Goal: Information Seeking & Learning: Learn about a topic

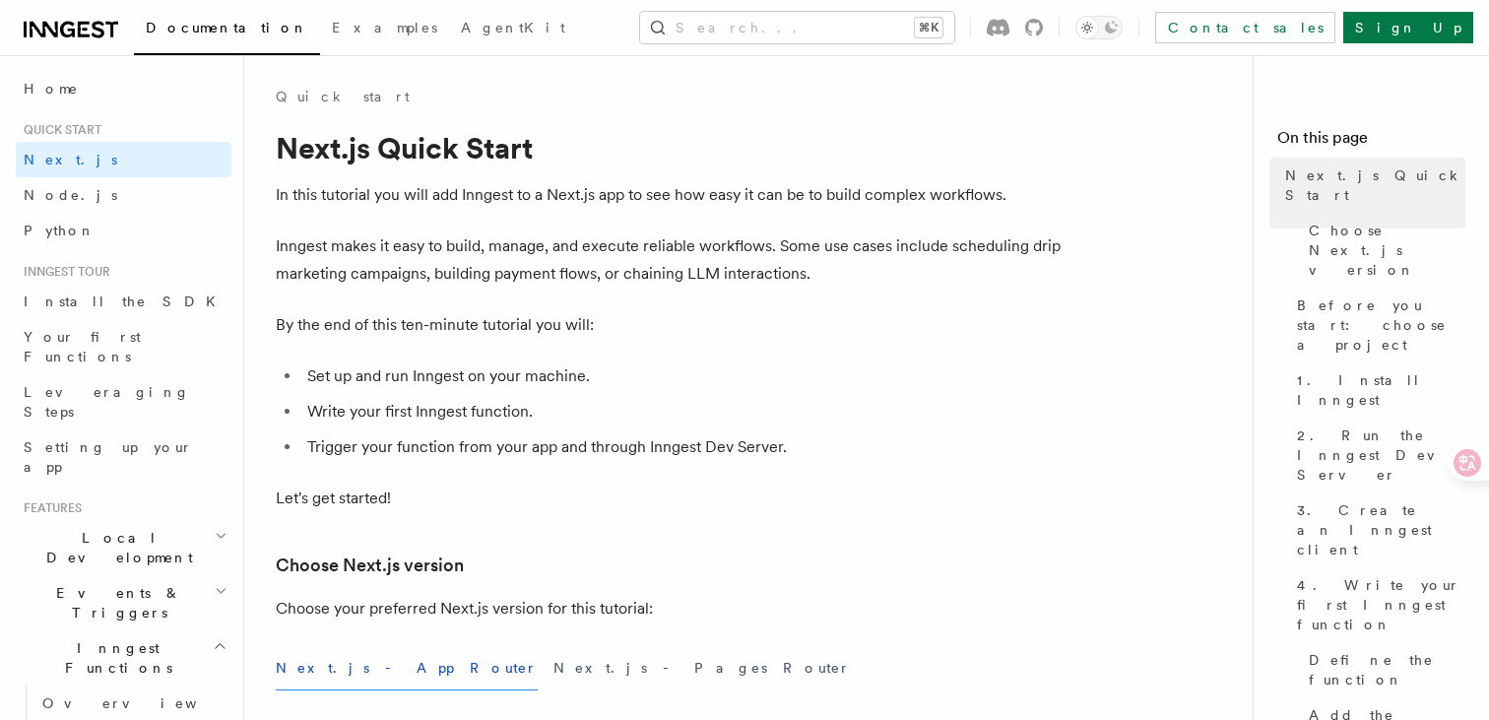
click at [128, 520] on h2 "Local Development" at bounding box center [124, 547] width 216 height 55
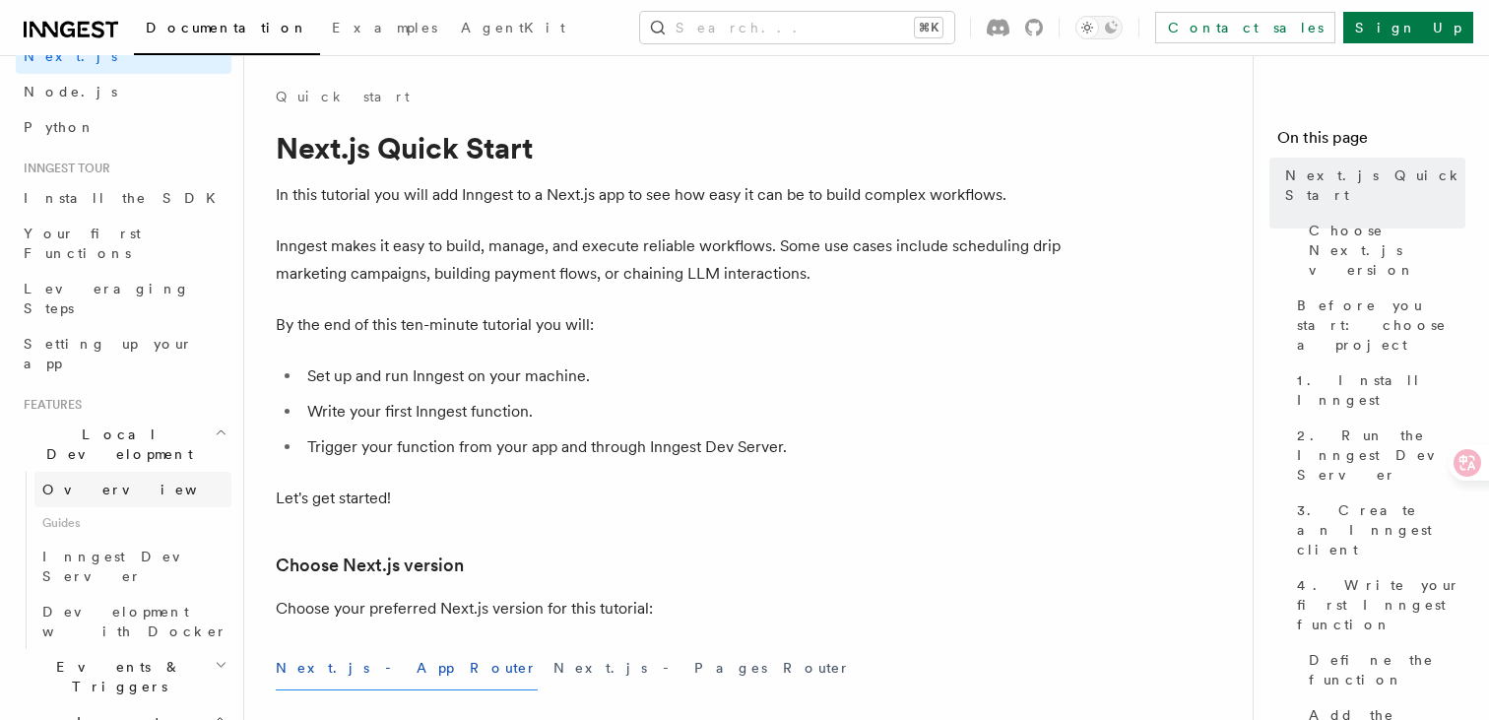
scroll to position [110, 0]
click at [124, 642] on h2 "Events & Triggers" at bounding box center [124, 669] width 216 height 55
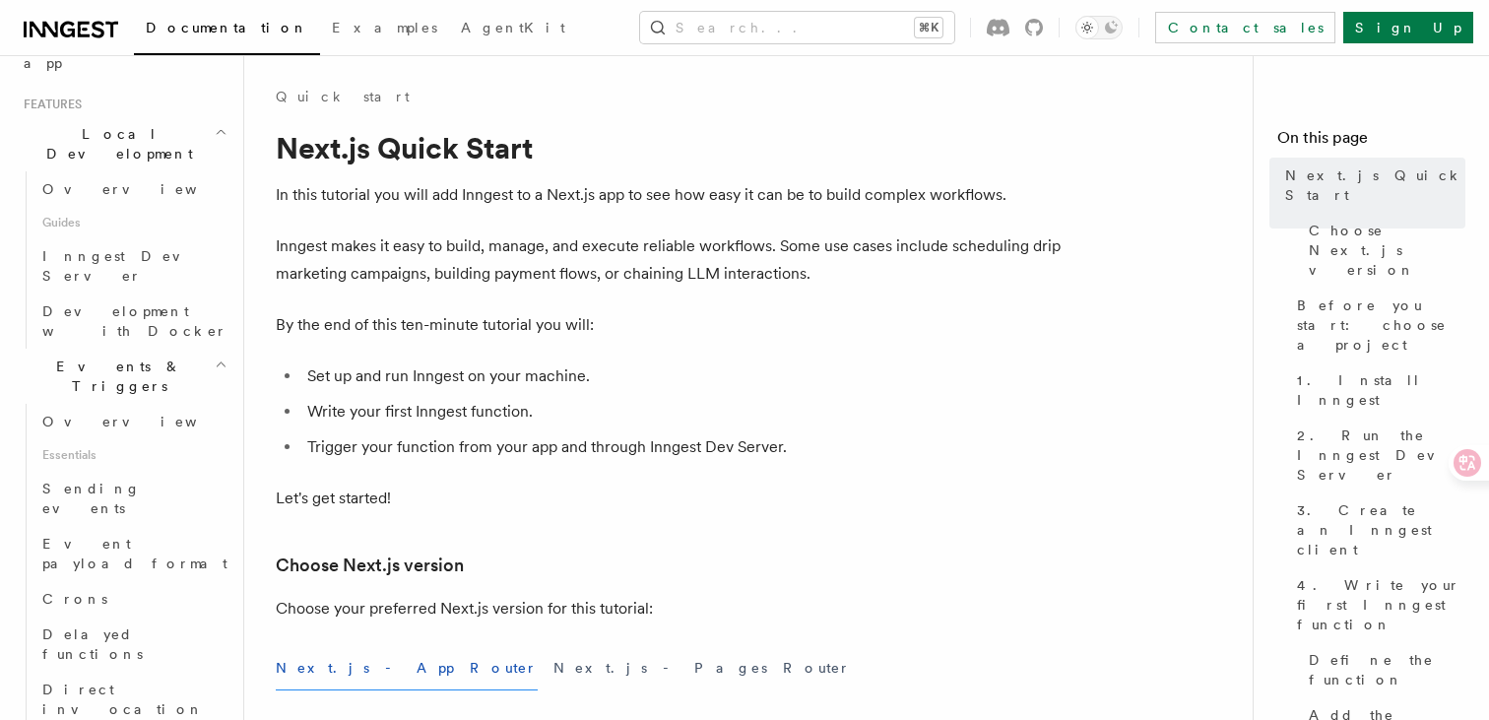
scroll to position [421, 0]
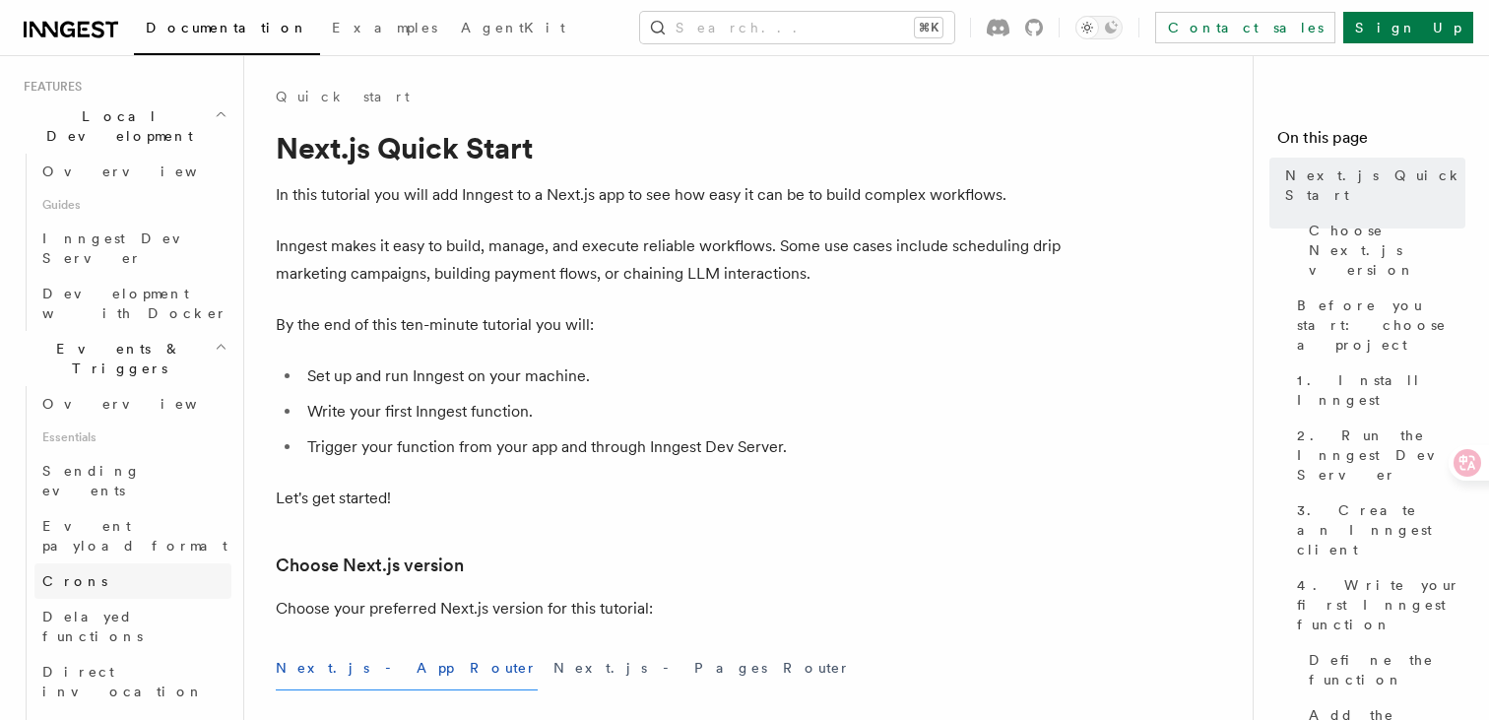
click at [121, 563] on link "Crons" at bounding box center [132, 580] width 197 height 35
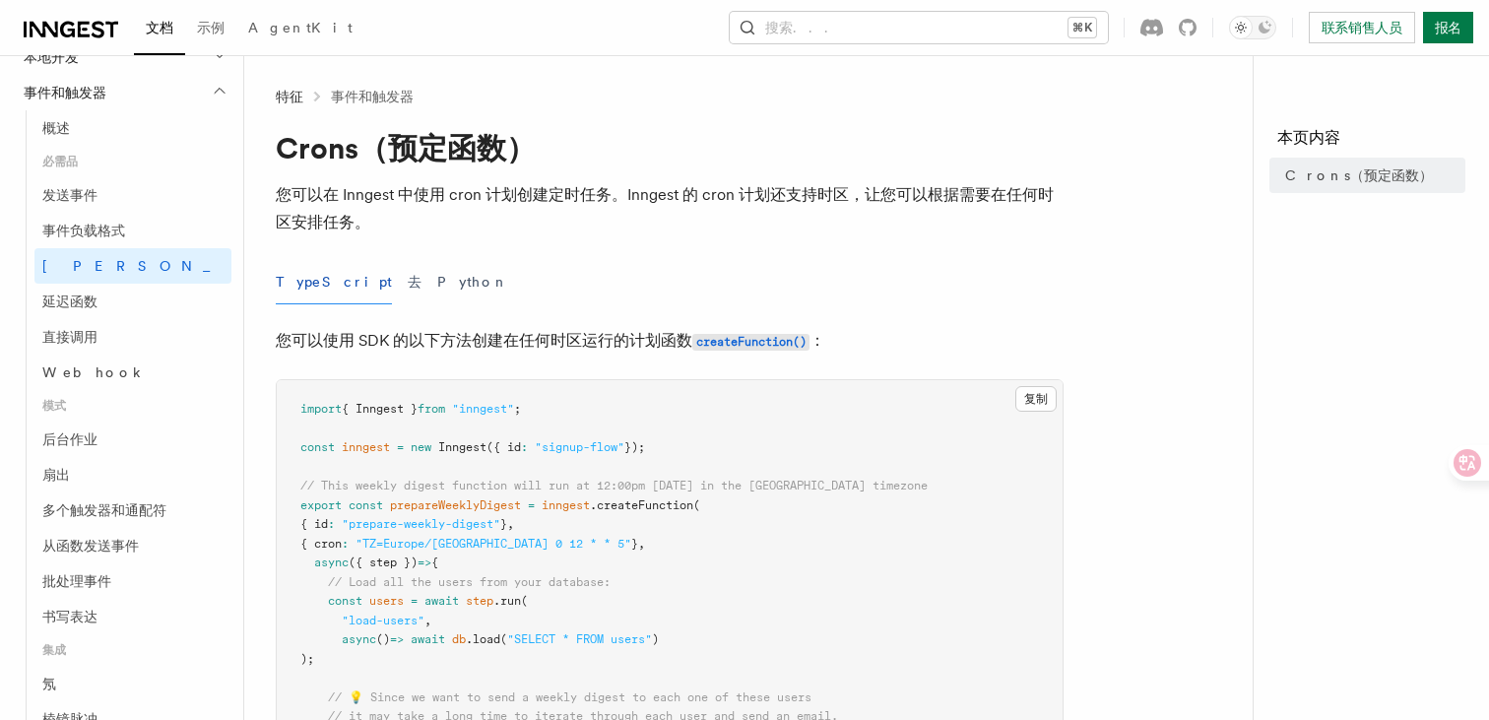
click at [382, 286] on div "TypeScript 去 Python" at bounding box center [670, 282] width 788 height 44
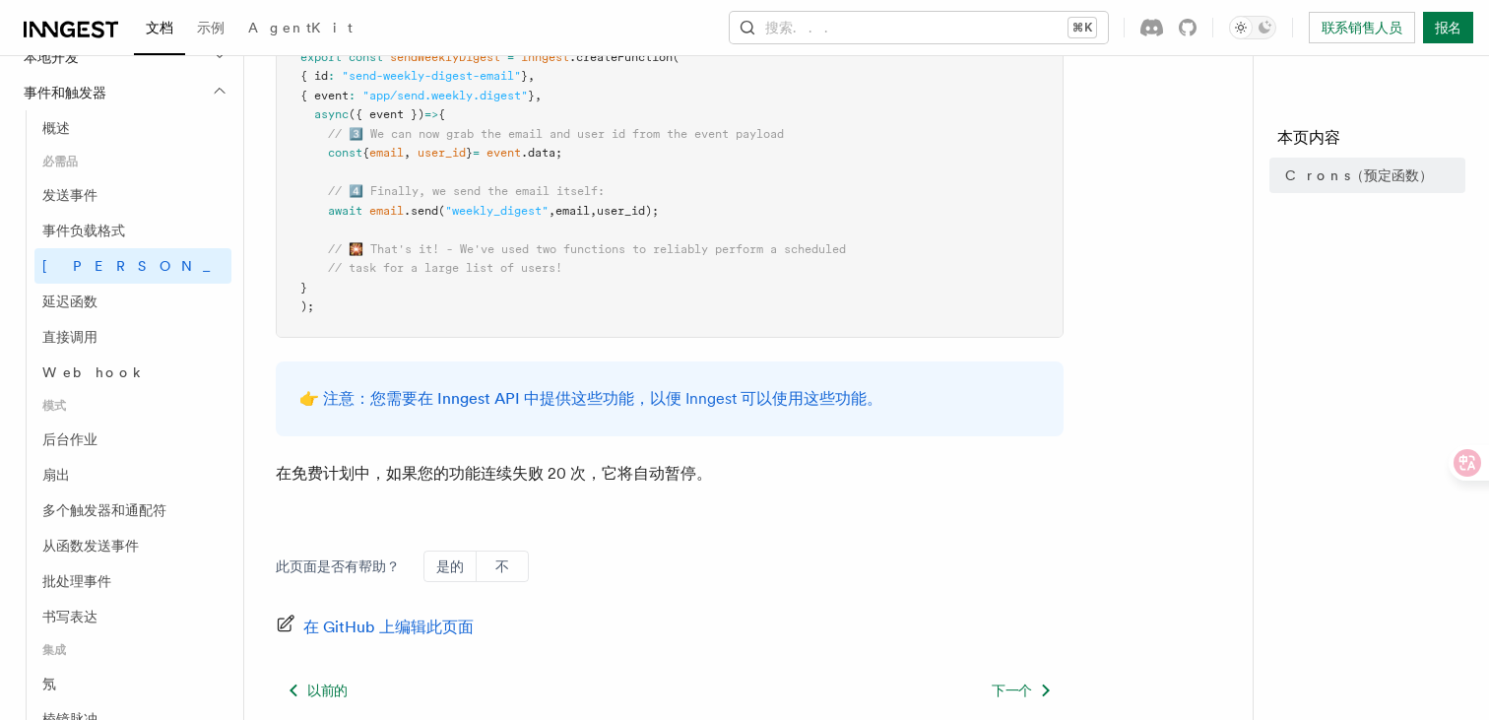
scroll to position [1413, 0]
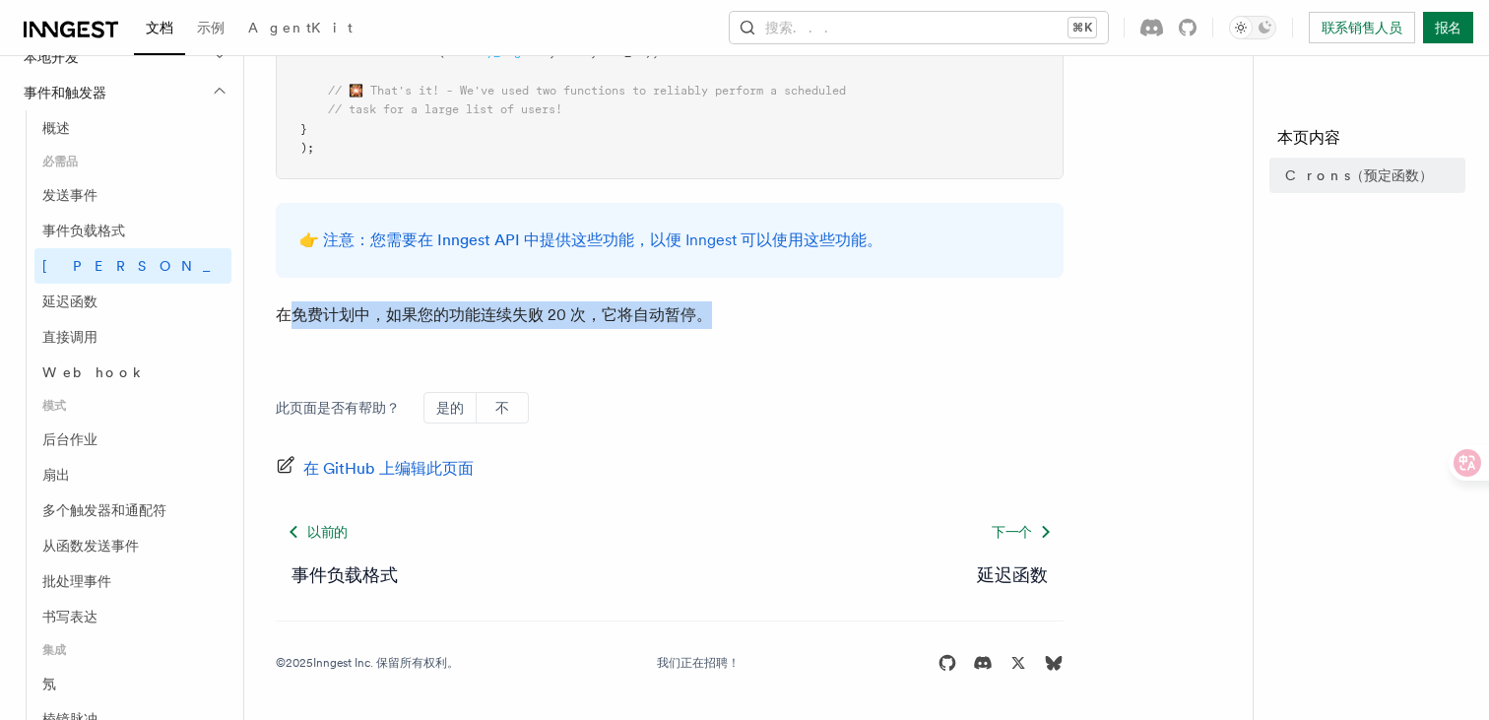
drag, startPoint x: 285, startPoint y: 317, endPoint x: 727, endPoint y: 323, distance: 442.1
click at [727, 323] on p "在免费计划中，如果您的功能连续失败 20 次，它将自动暂停。" at bounding box center [670, 315] width 788 height 28
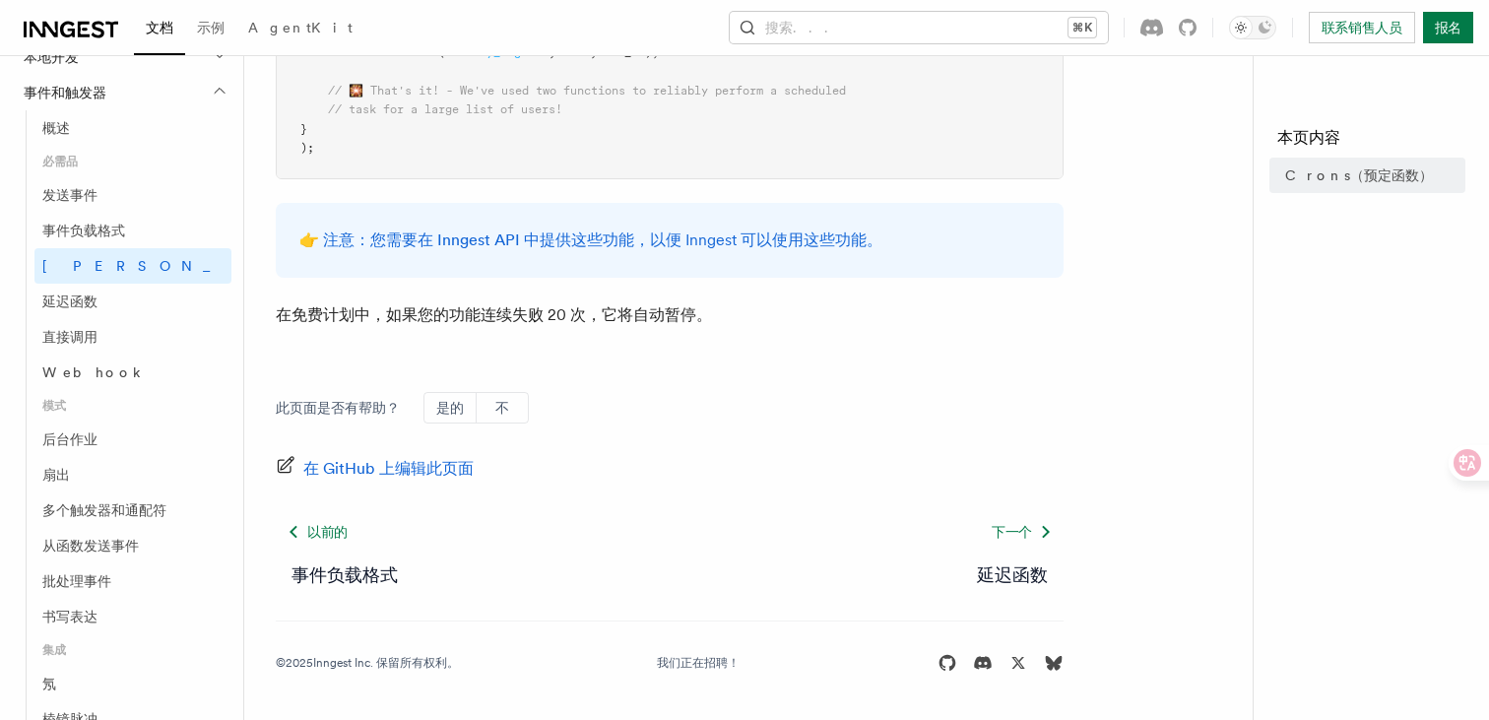
click at [676, 317] on font "在免费计划中，如果您的功能连续失败 20 次，它将自动暂停。" at bounding box center [494, 314] width 436 height 19
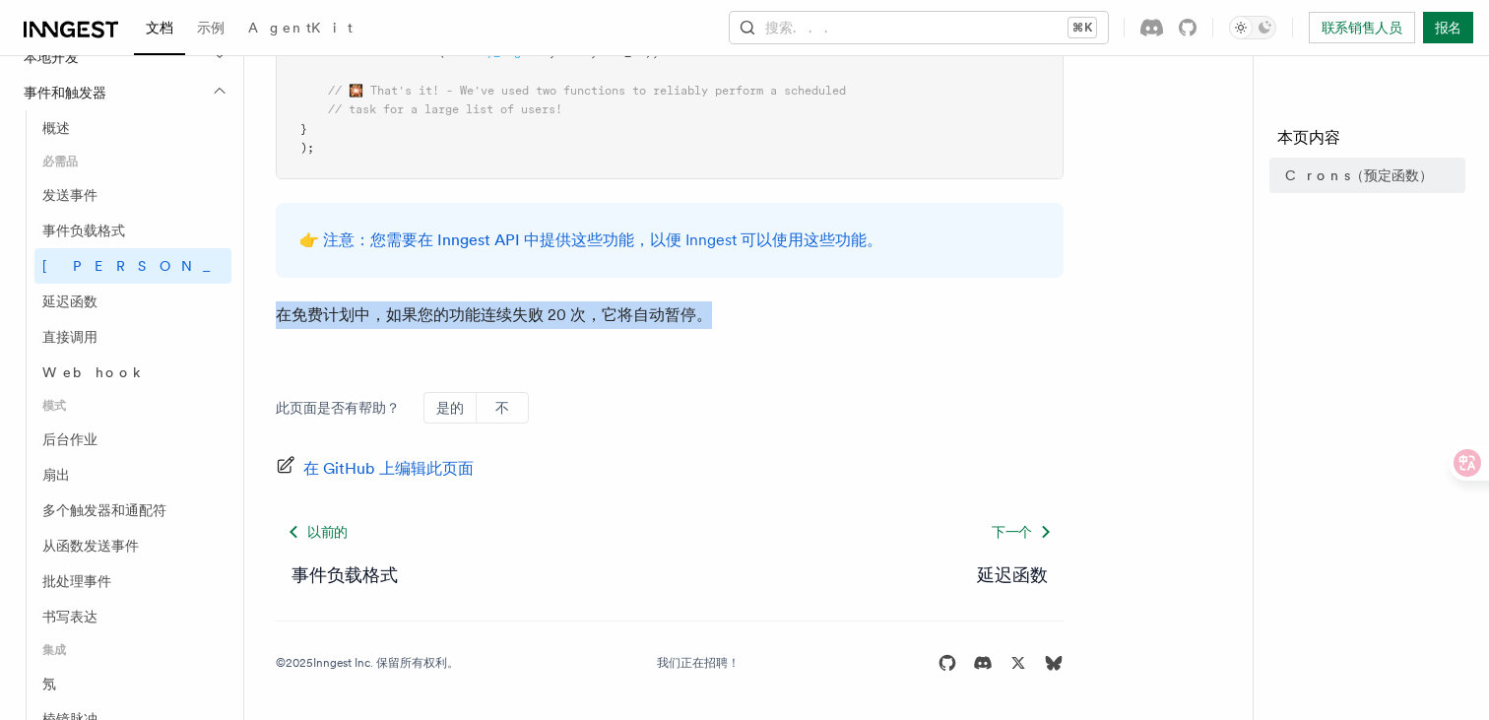
click at [676, 317] on font "在免费计划中，如果您的功能连续失败 20 次，它将自动暂停。" at bounding box center [494, 314] width 436 height 19
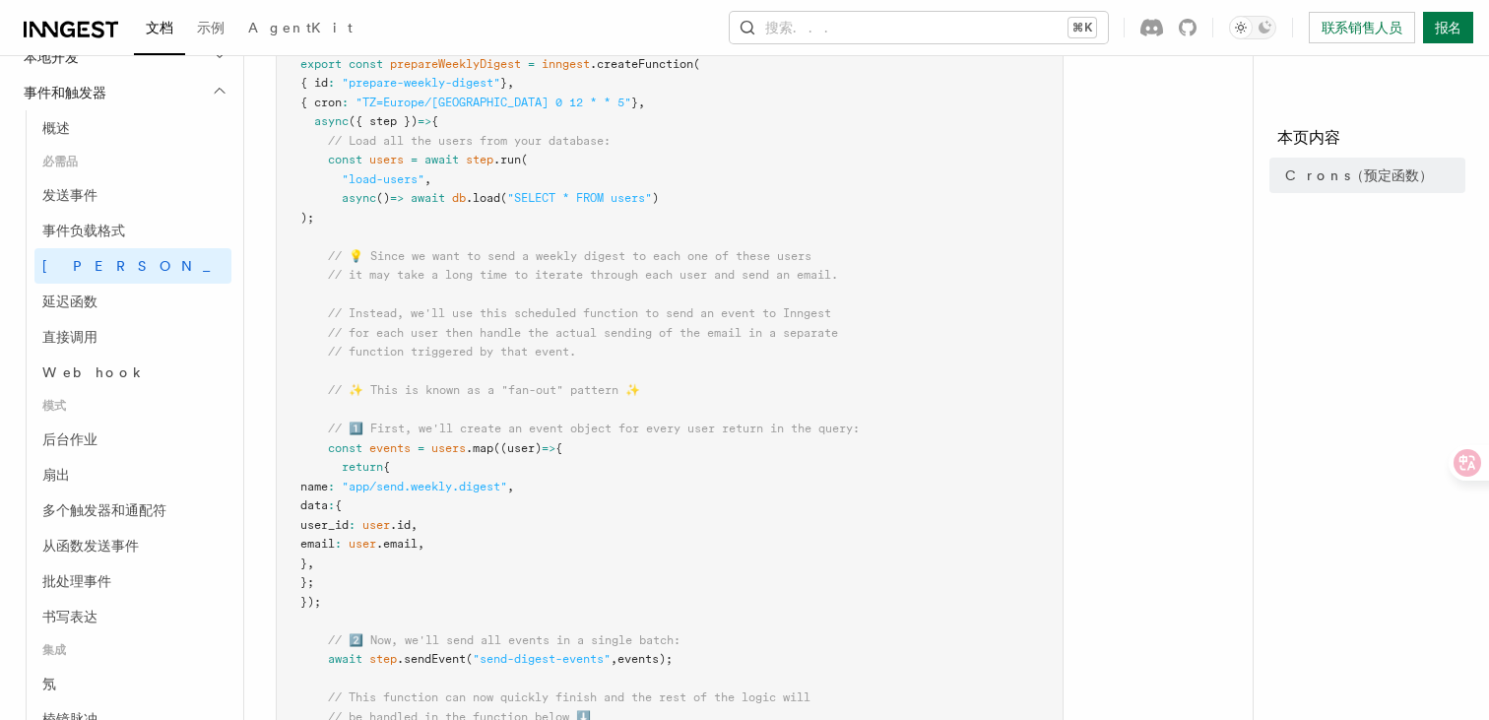
scroll to position [0, 0]
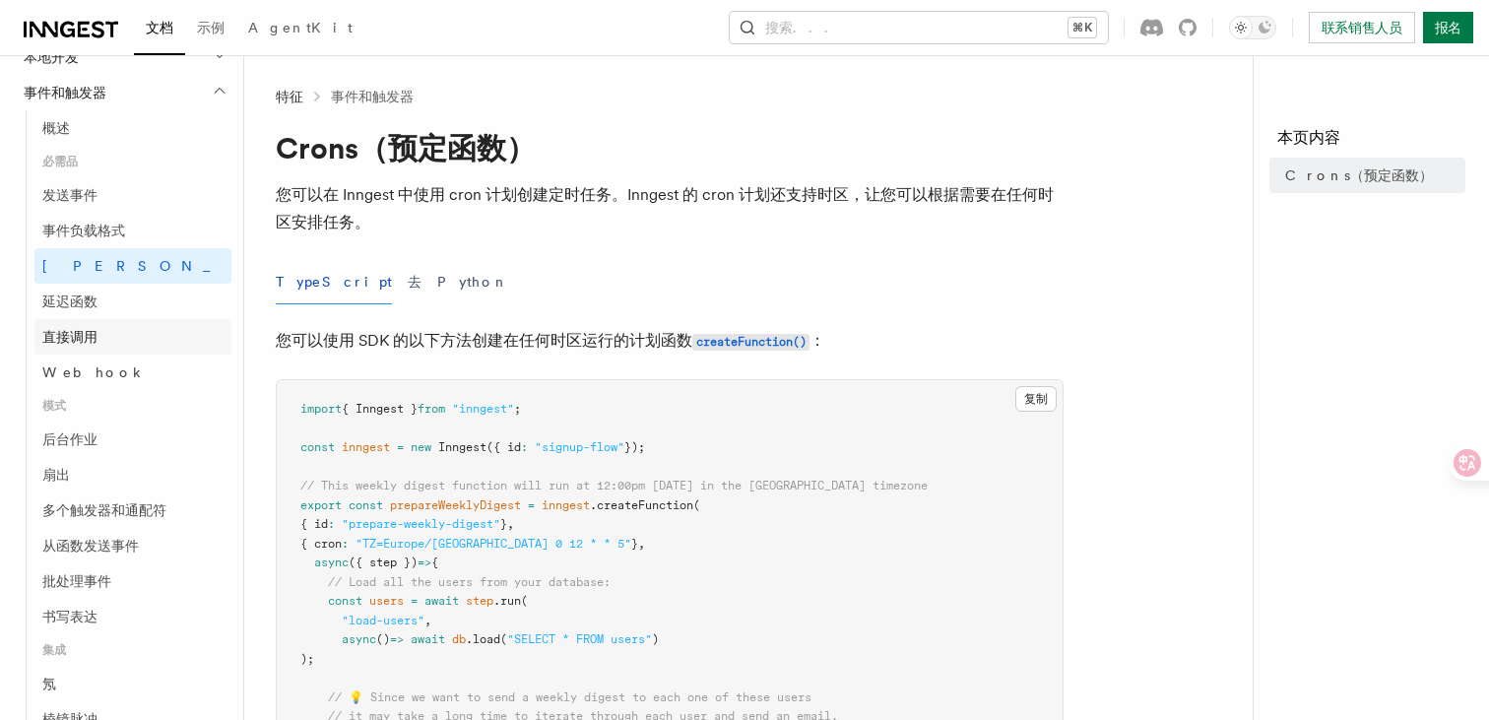
click at [128, 344] on link "直接调用" at bounding box center [132, 336] width 197 height 35
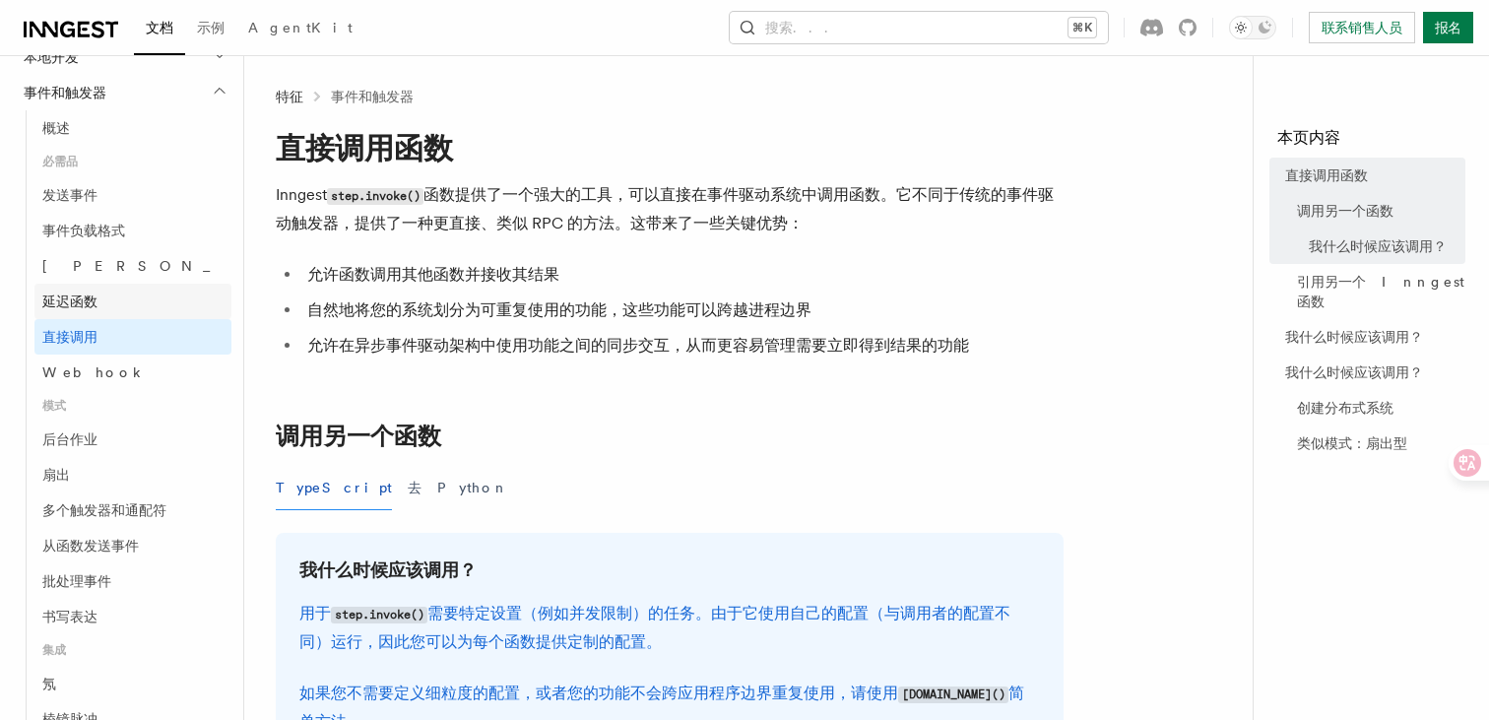
click at [110, 315] on link "延迟函数" at bounding box center [132, 301] width 197 height 35
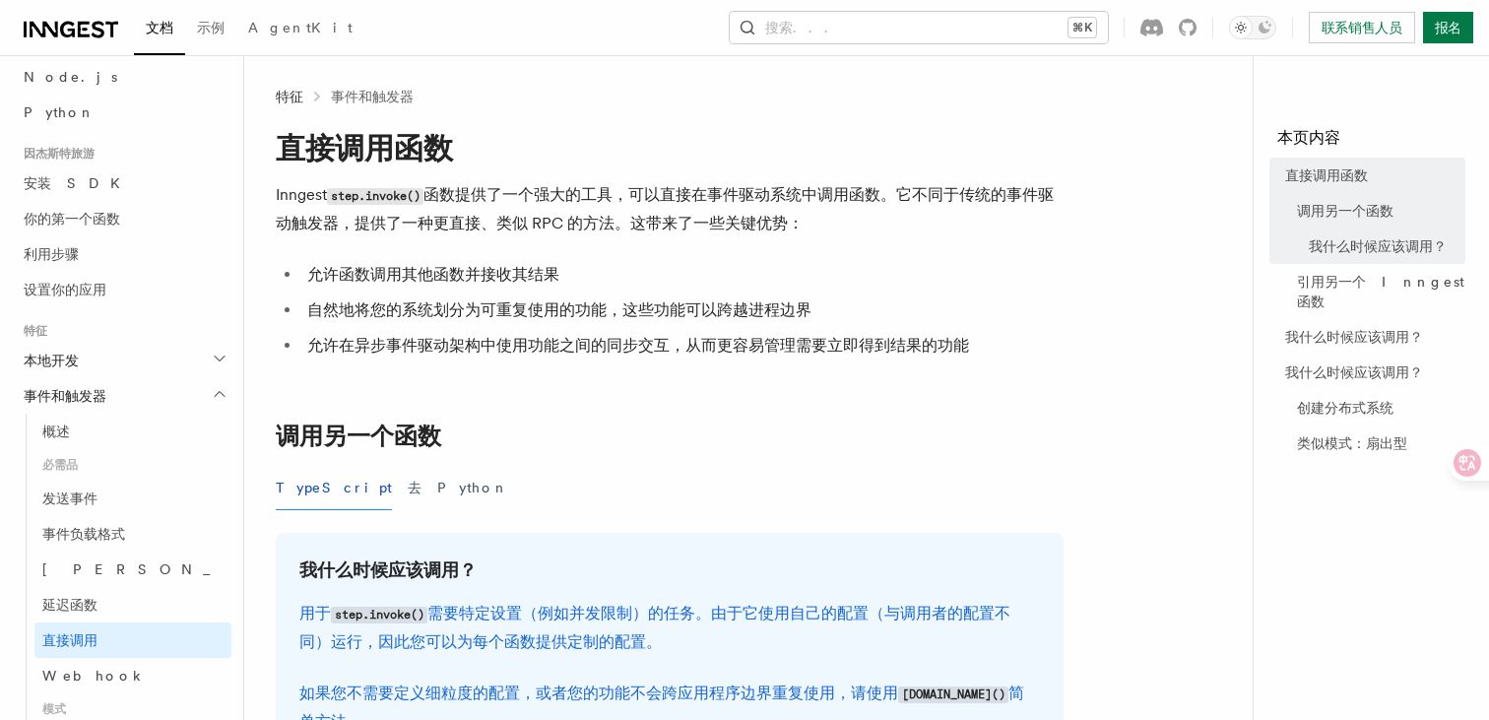
scroll to position [136, 0]
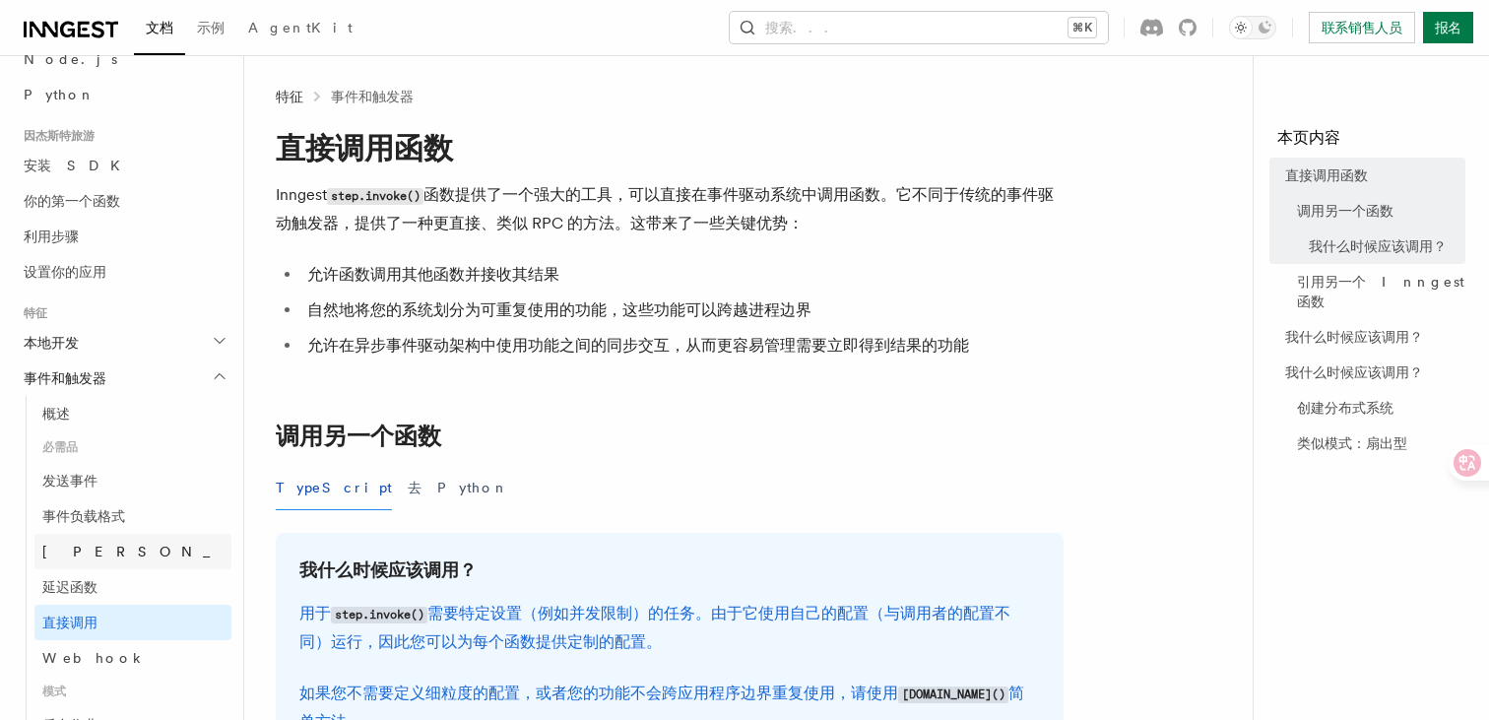
click at [97, 540] on link "克朗斯" at bounding box center [132, 551] width 197 height 35
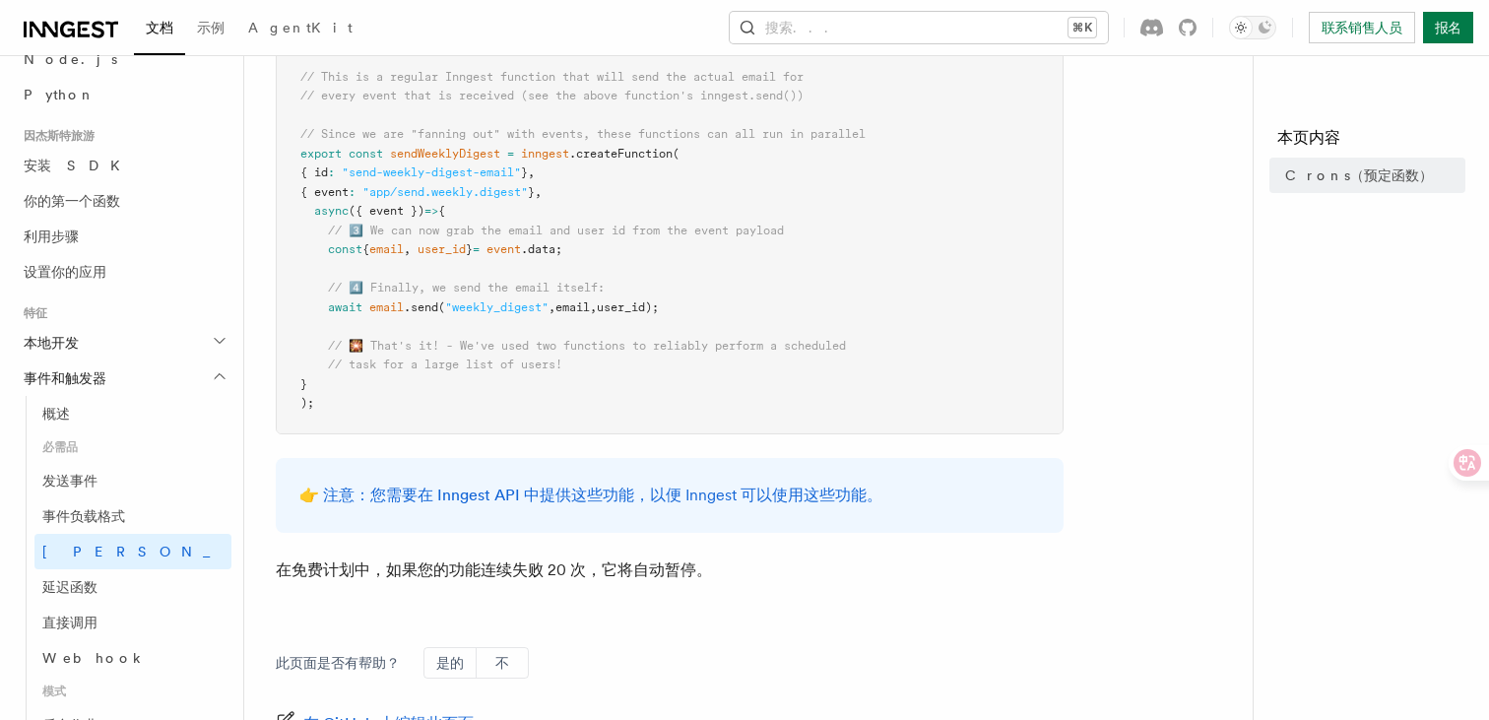
scroll to position [1188, 0]
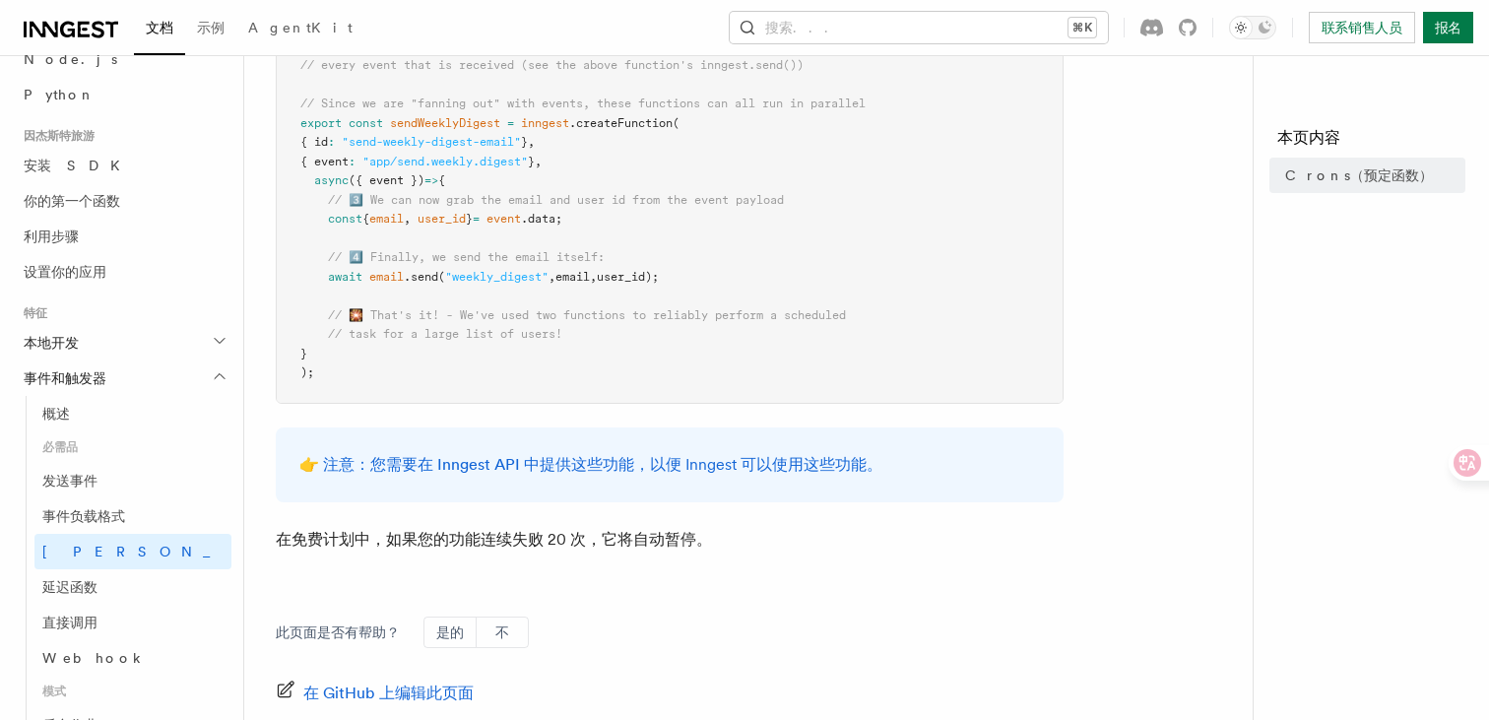
click at [593, 532] on font "在免费计划中，如果您的功能连续失败 20 次，它将自动暂停。" at bounding box center [494, 539] width 436 height 19
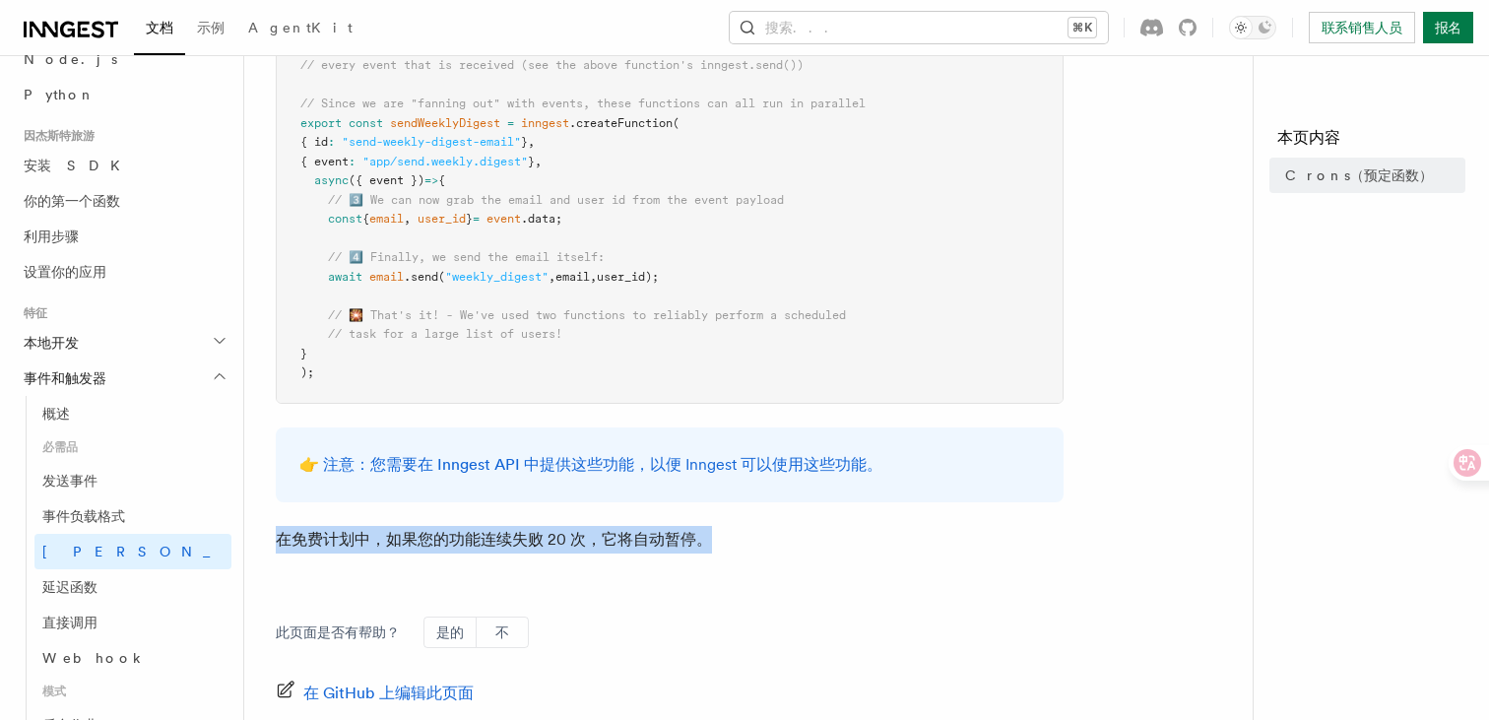
click at [593, 532] on font "在免费计划中，如果您的功能连续失败 20 次，它将自动暂停。" at bounding box center [494, 539] width 436 height 19
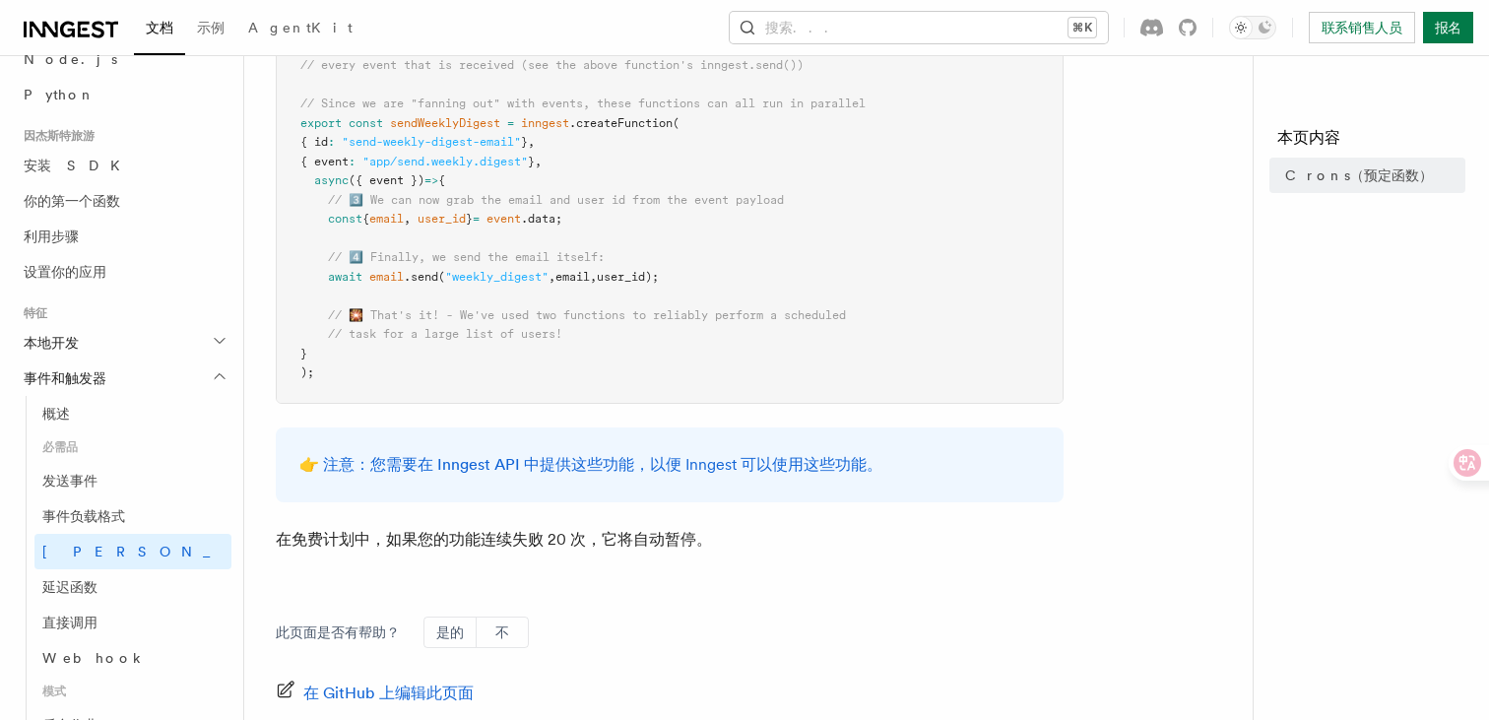
click at [654, 539] on font "在免费计划中，如果您的功能连续失败 20 次，它将自动暂停。" at bounding box center [494, 539] width 436 height 19
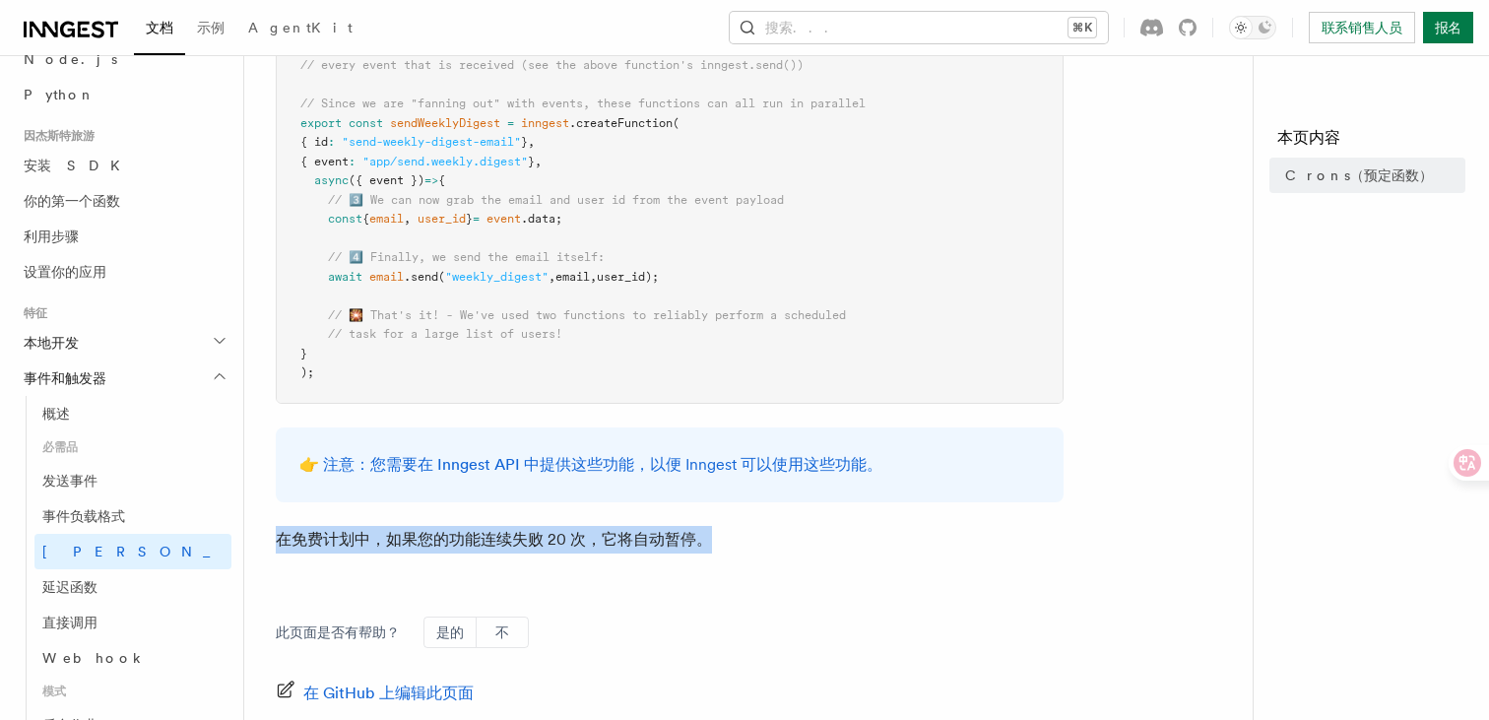
click at [654, 539] on font "在免费计划中，如果您的功能连续失败 20 次，它将自动暂停。" at bounding box center [494, 539] width 436 height 19
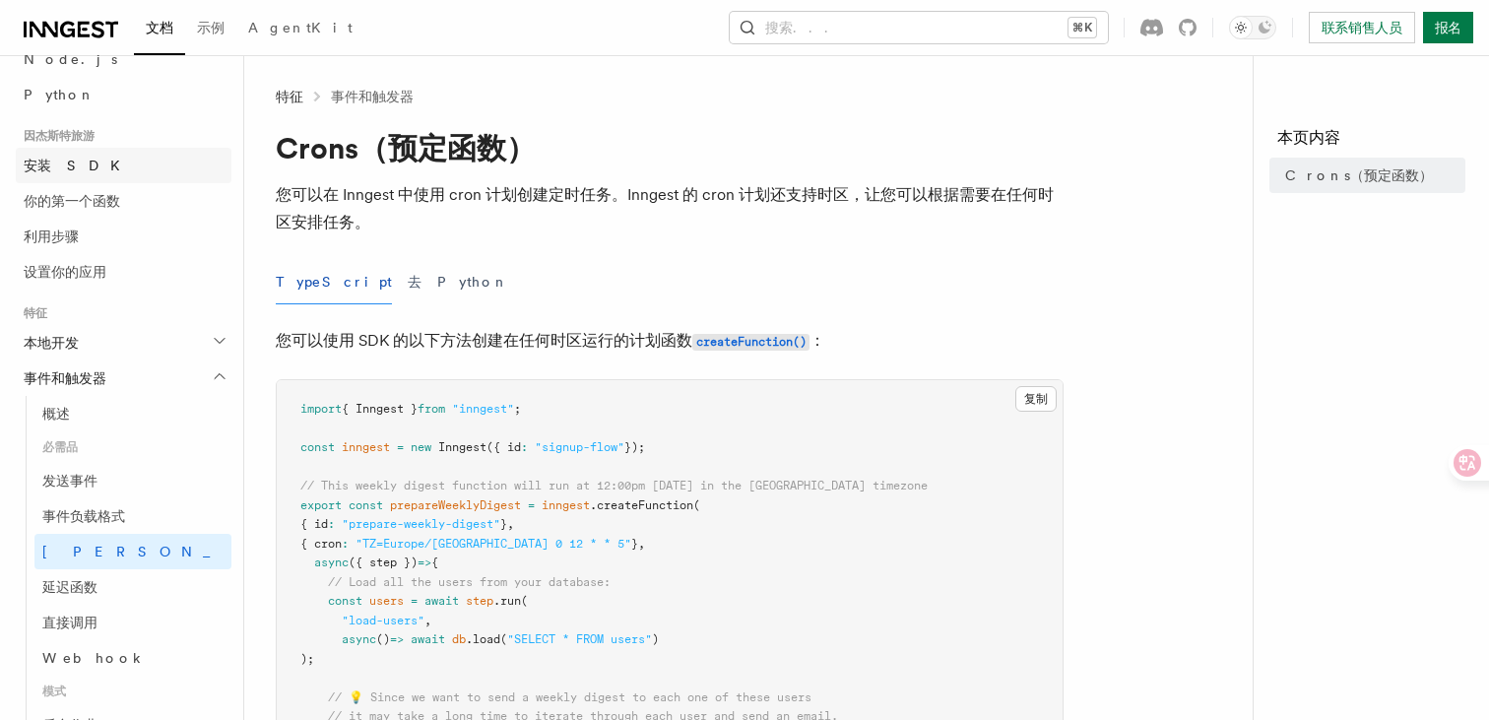
scroll to position [0, 0]
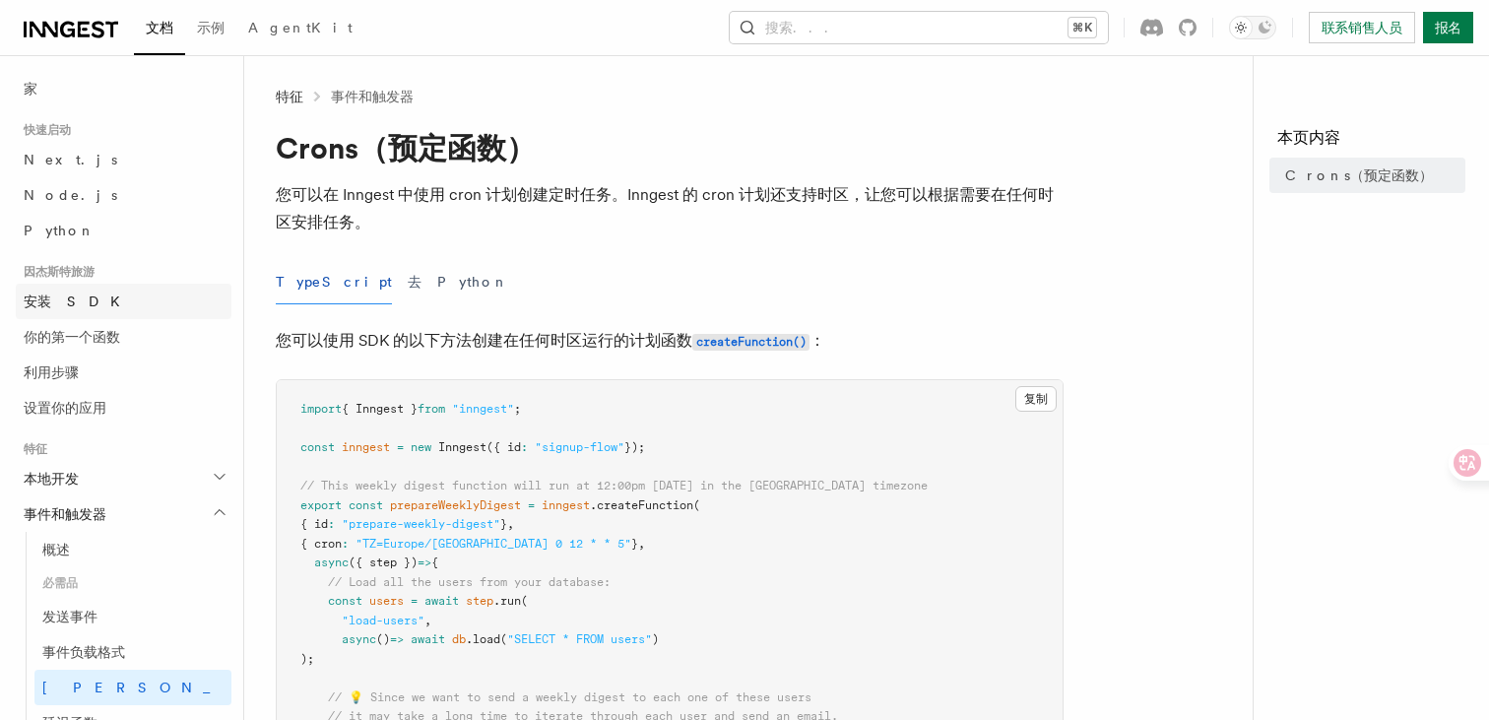
click at [151, 296] on link "安装 SDK" at bounding box center [124, 301] width 216 height 35
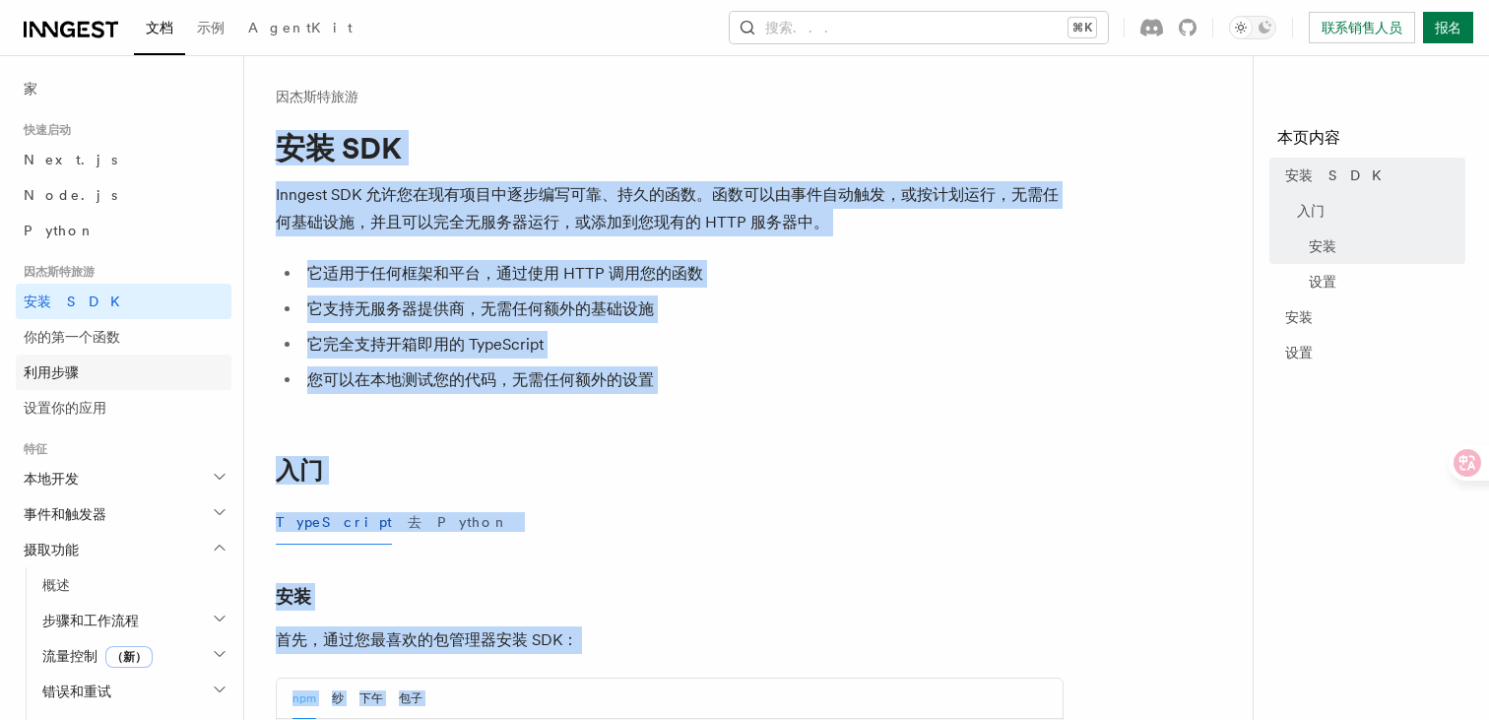
click at [133, 367] on link "利用步骤" at bounding box center [124, 371] width 216 height 35
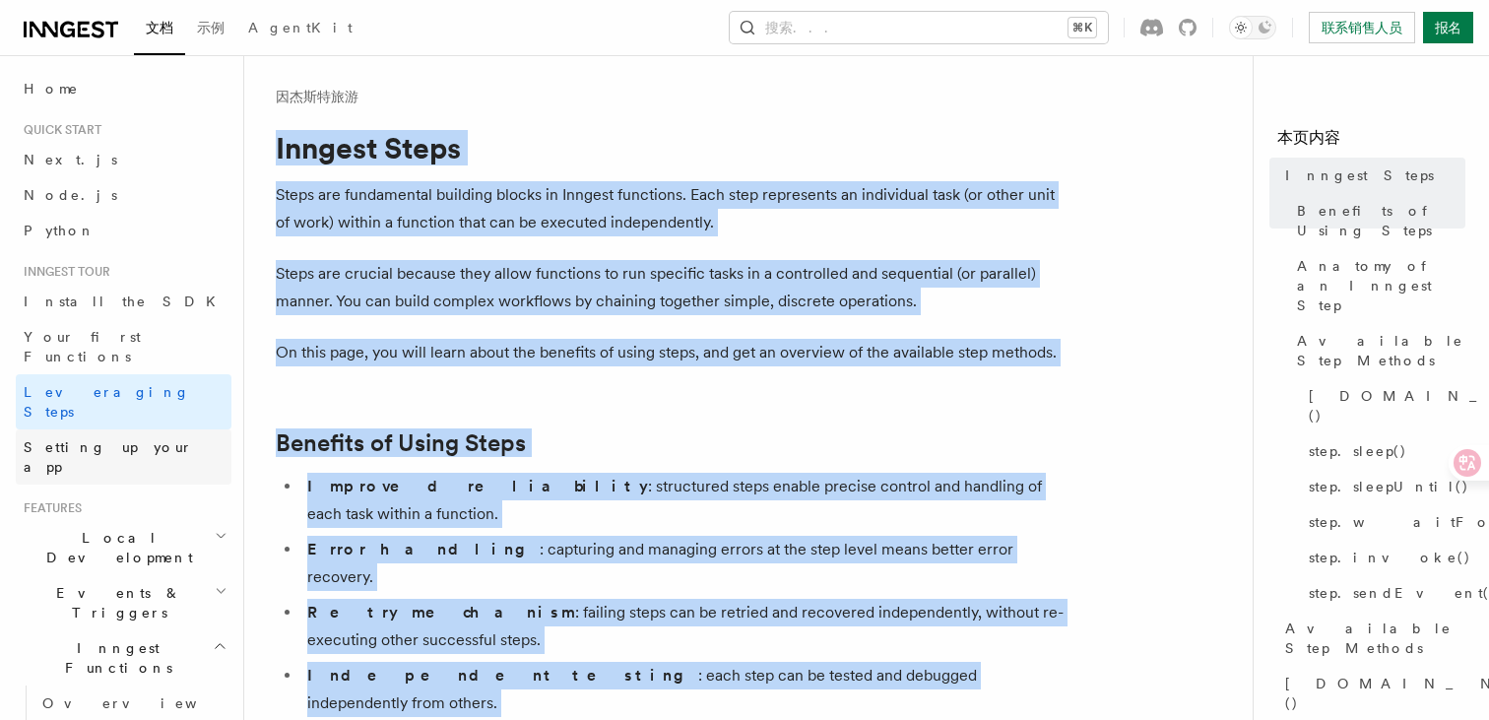
click at [130, 429] on link "Setting up your app" at bounding box center [124, 456] width 216 height 55
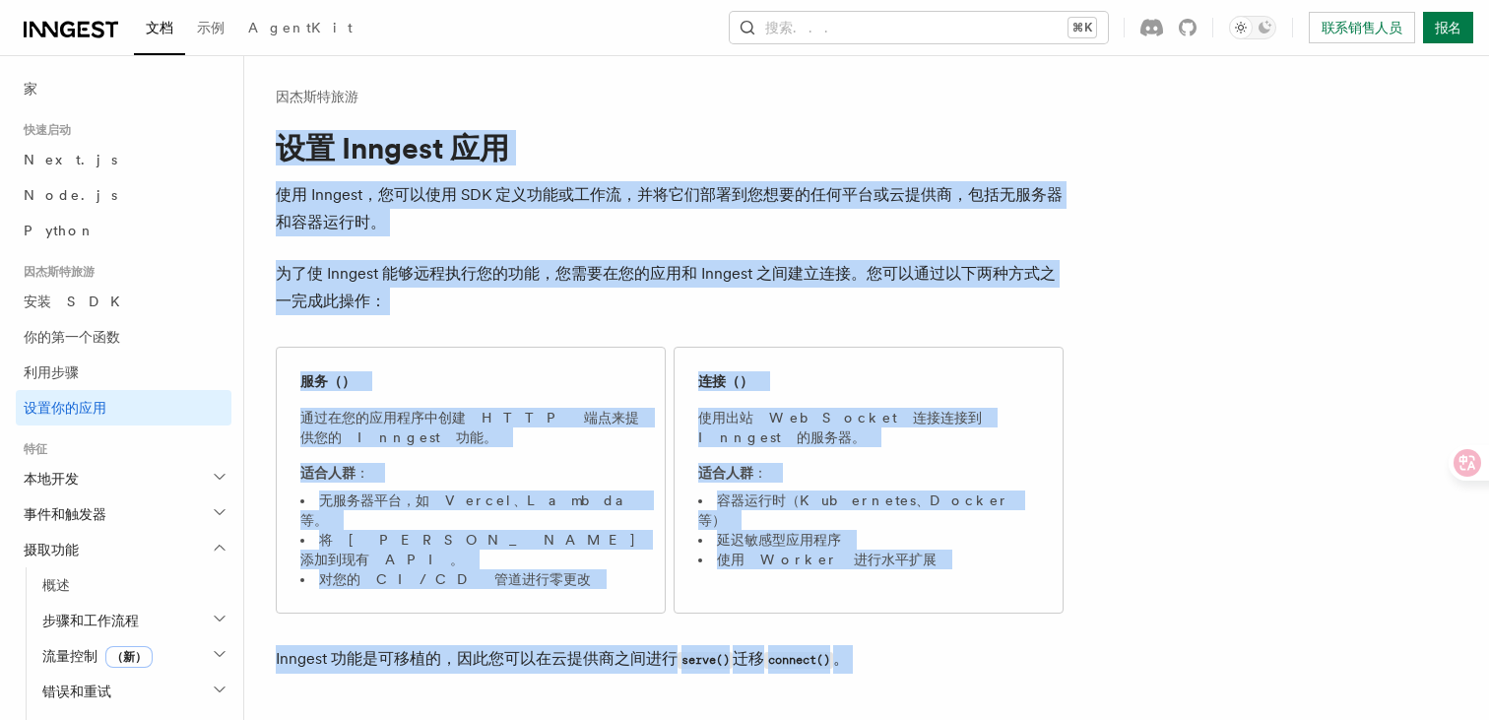
click at [97, 480] on h2 "本地开发" at bounding box center [124, 478] width 216 height 35
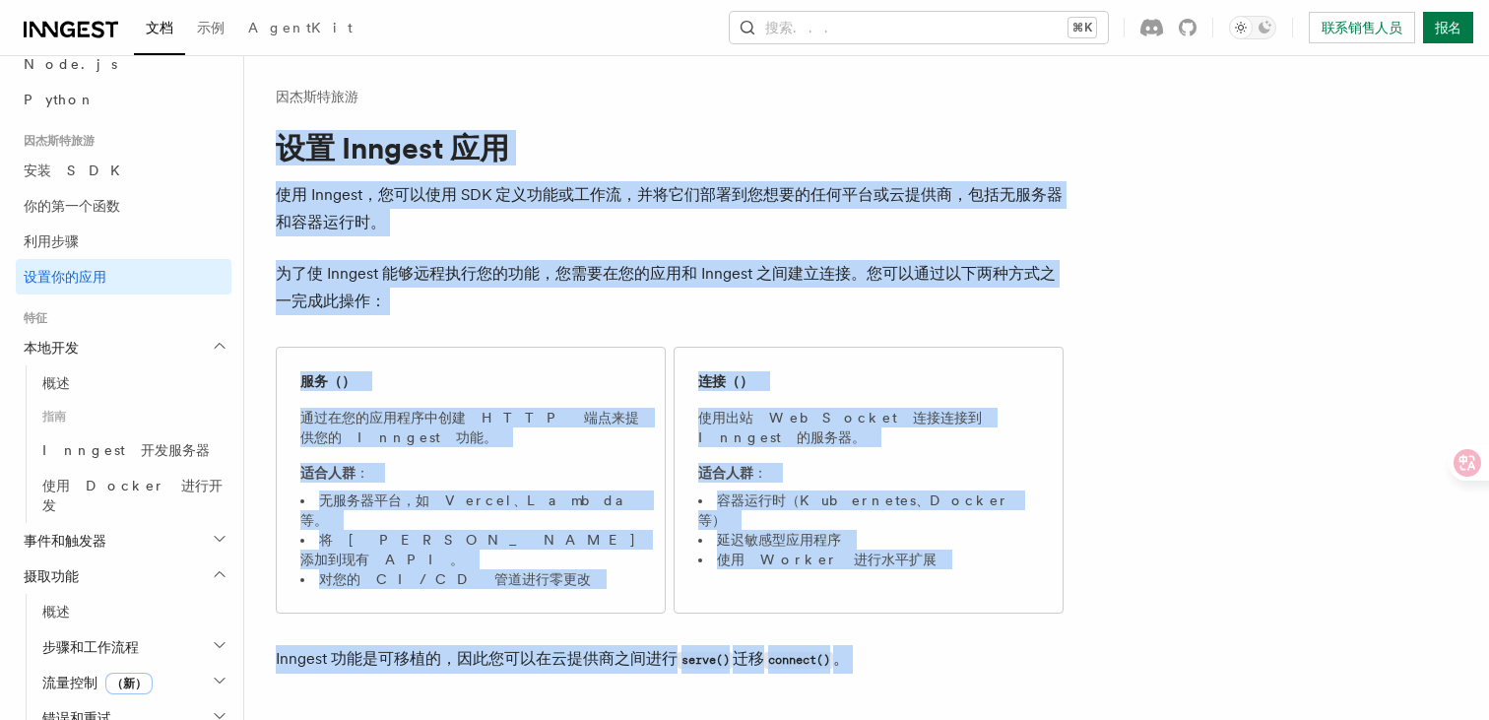
scroll to position [135, 0]
click at [95, 519] on h2 "事件和触发器" at bounding box center [124, 536] width 216 height 35
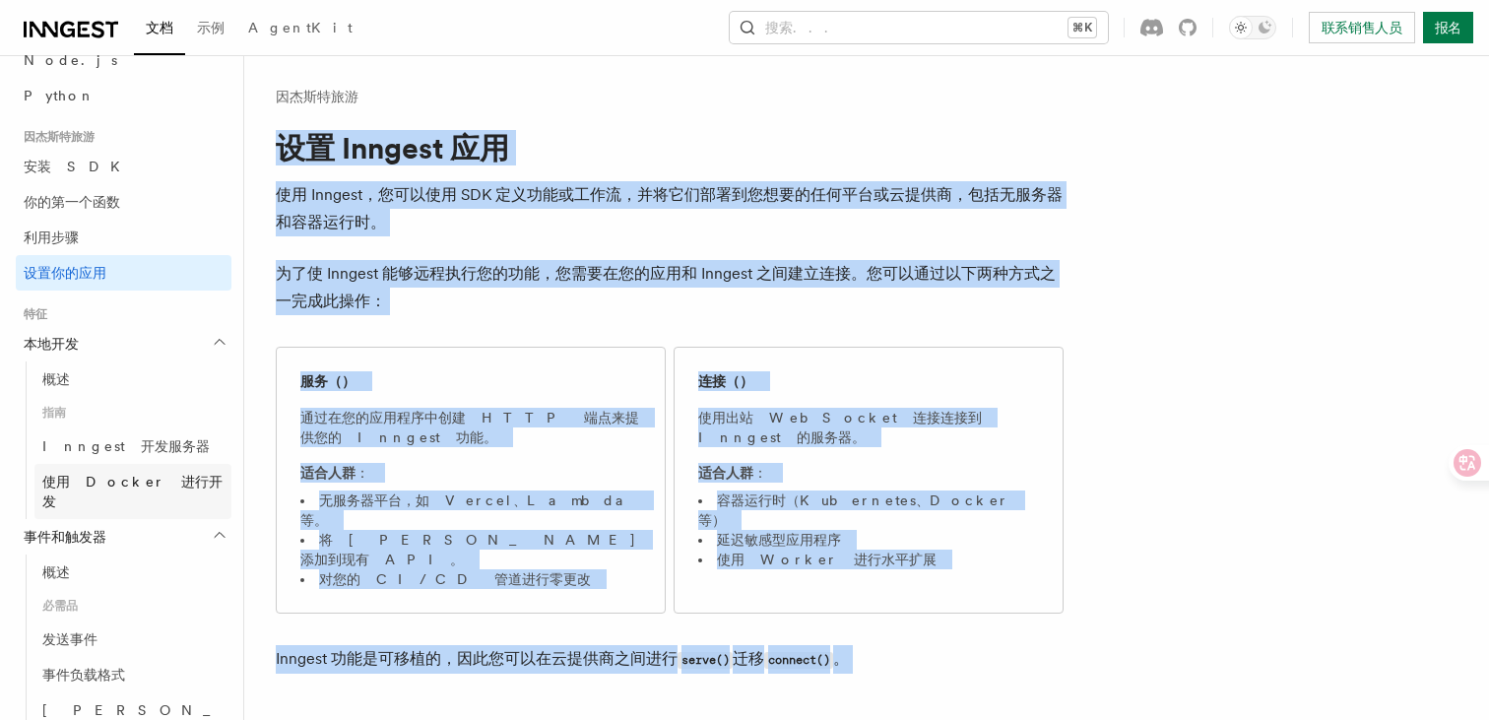
click at [97, 487] on font "使用 Docker 进行开发" at bounding box center [132, 491] width 180 height 35
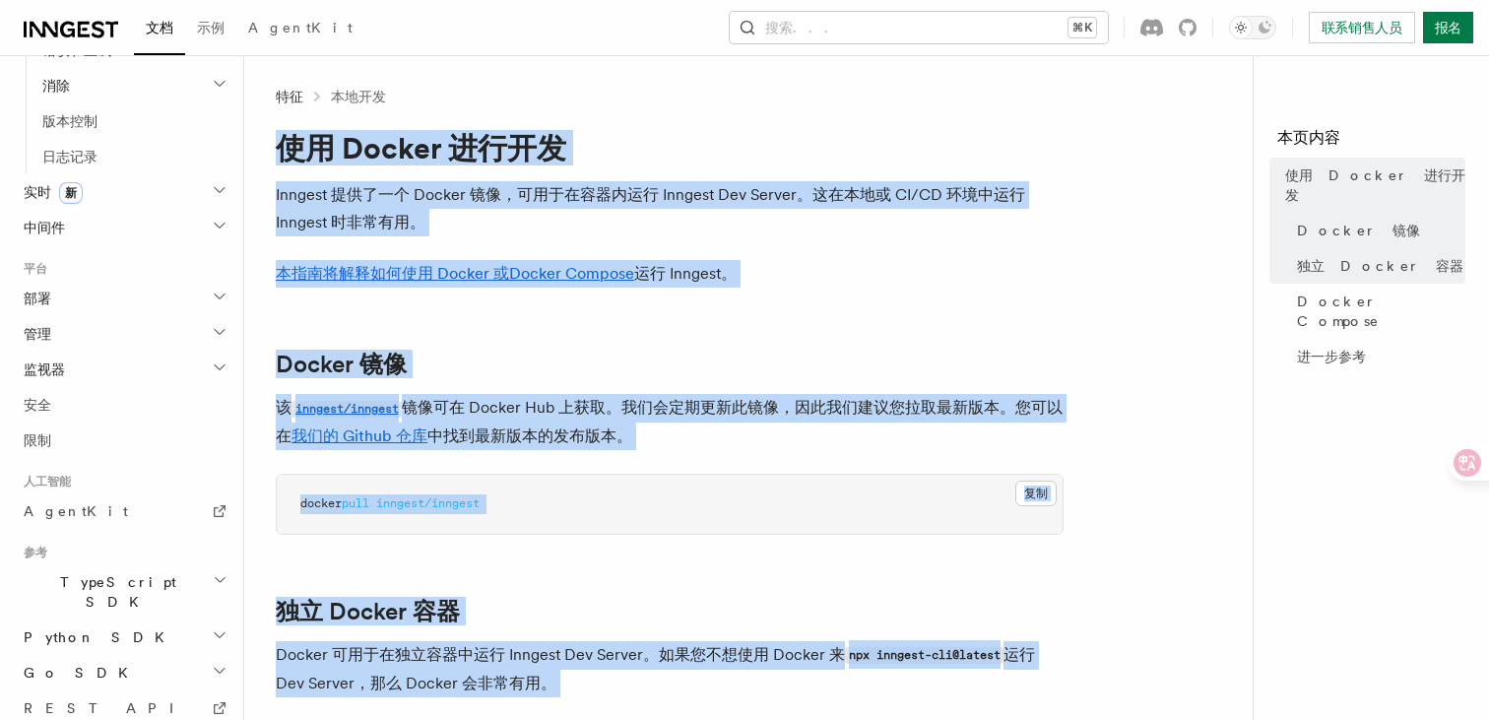
scroll to position [838, 0]
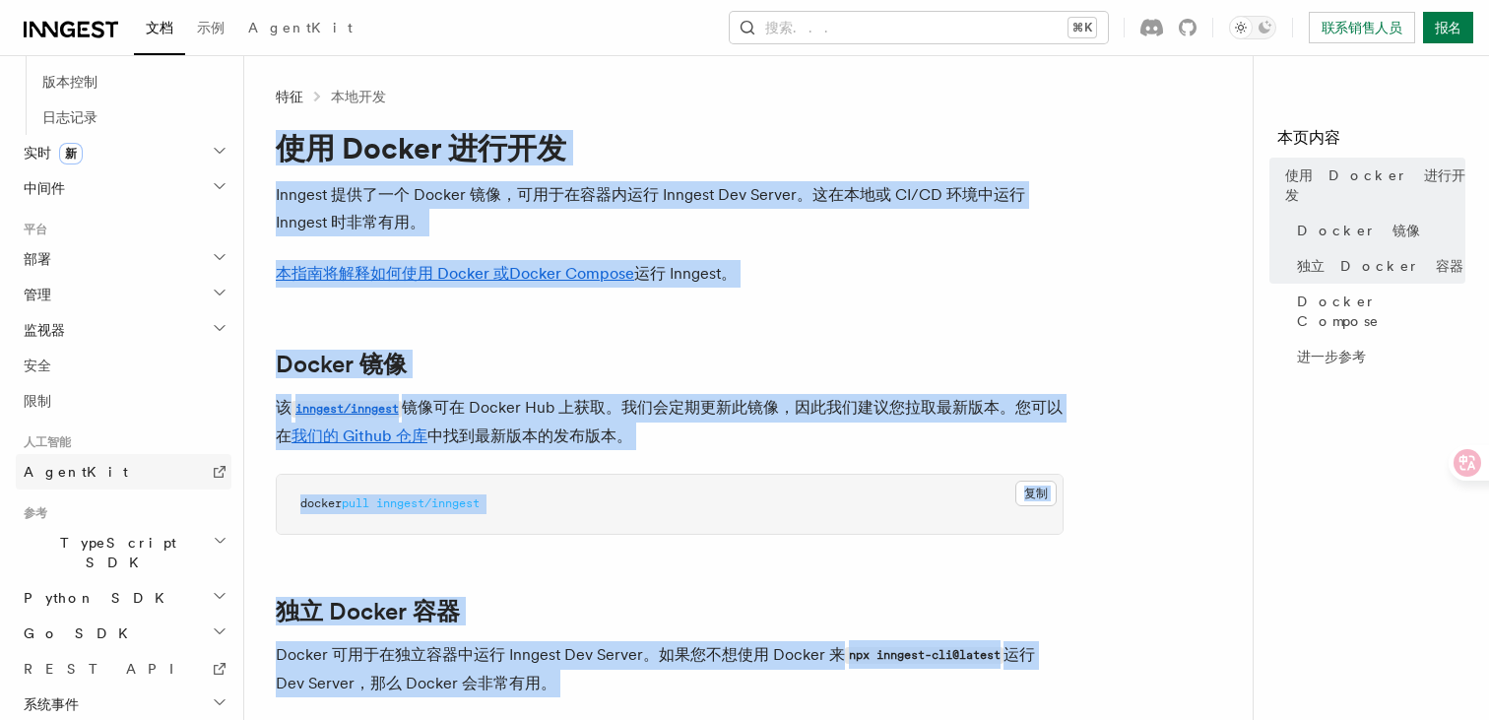
click at [83, 455] on link "AgentKit" at bounding box center [124, 471] width 216 height 35
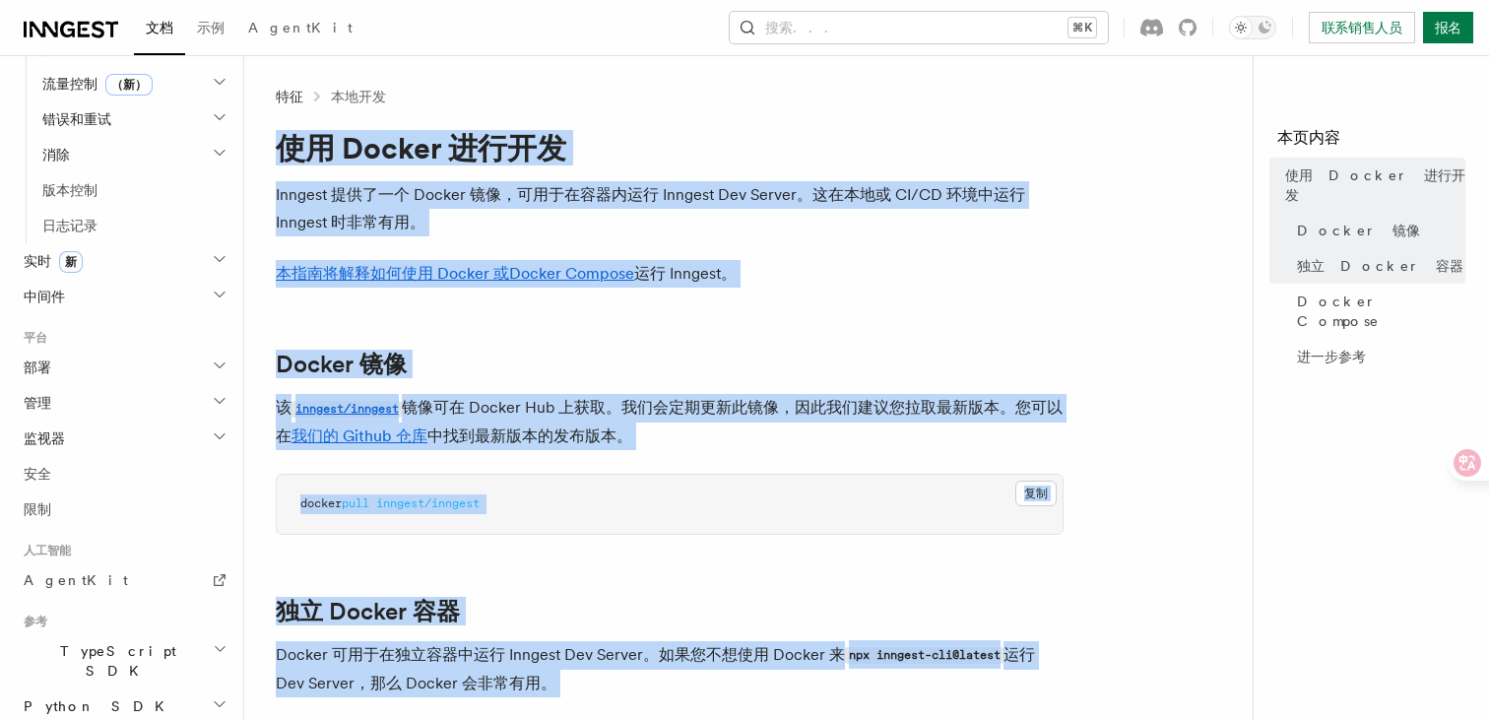
scroll to position [721, 0]
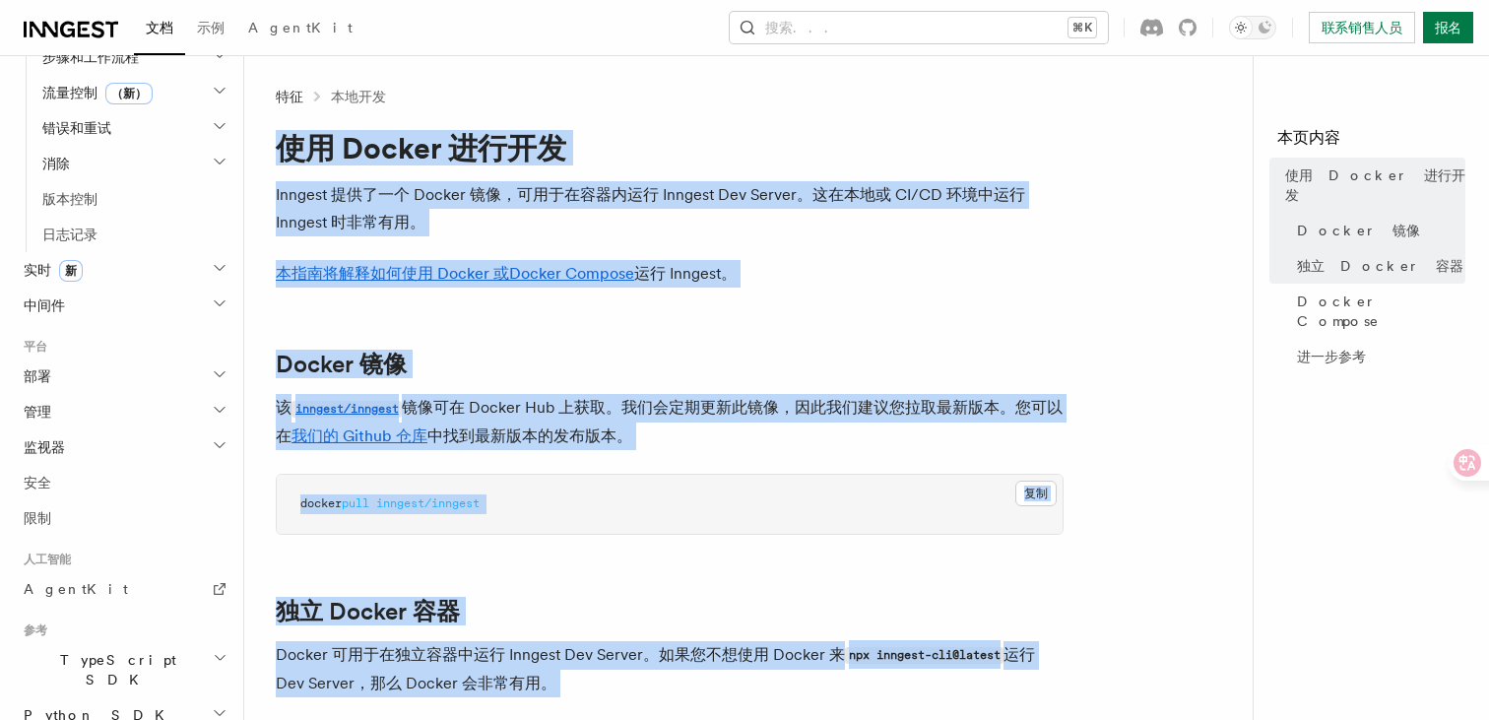
click at [149, 358] on h2 "部署" at bounding box center [124, 375] width 216 height 35
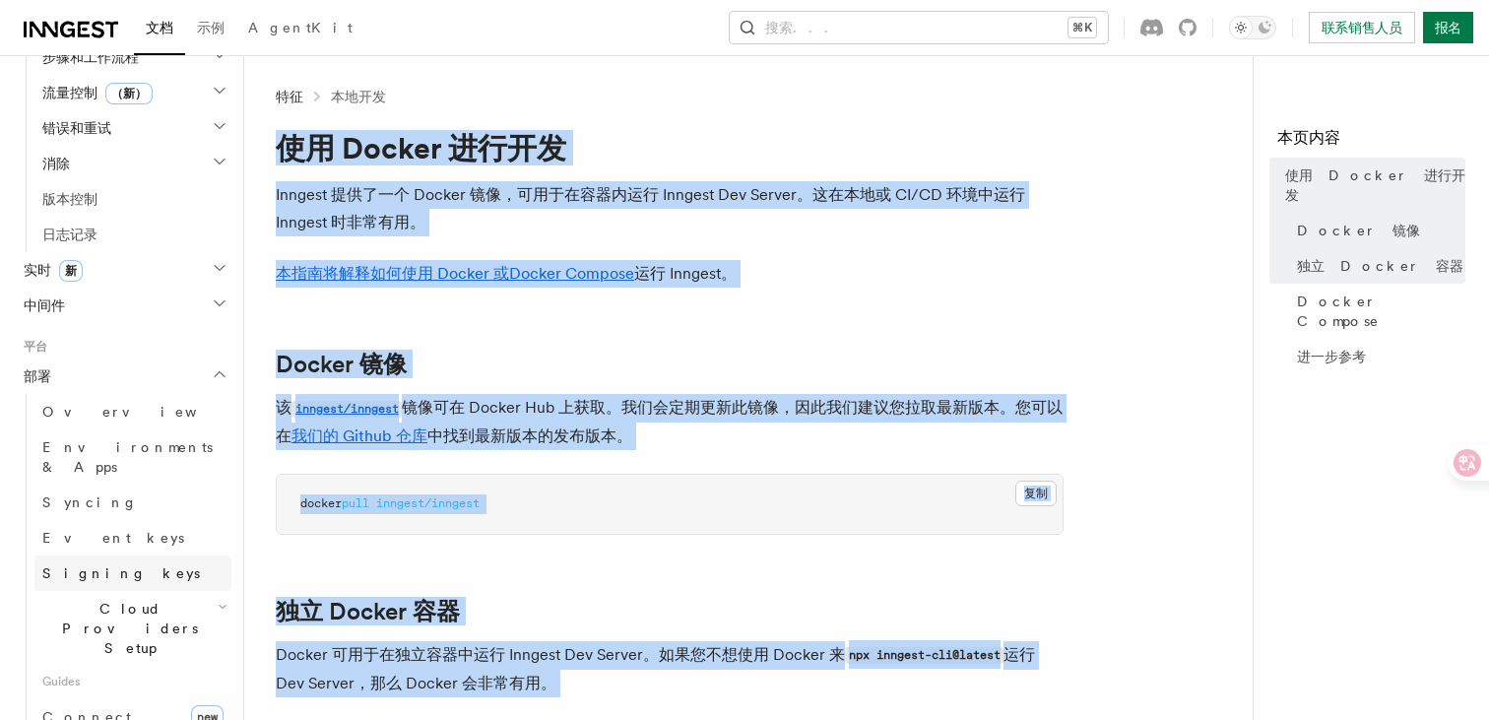
click at [136, 555] on link "Signing keys" at bounding box center [132, 572] width 197 height 35
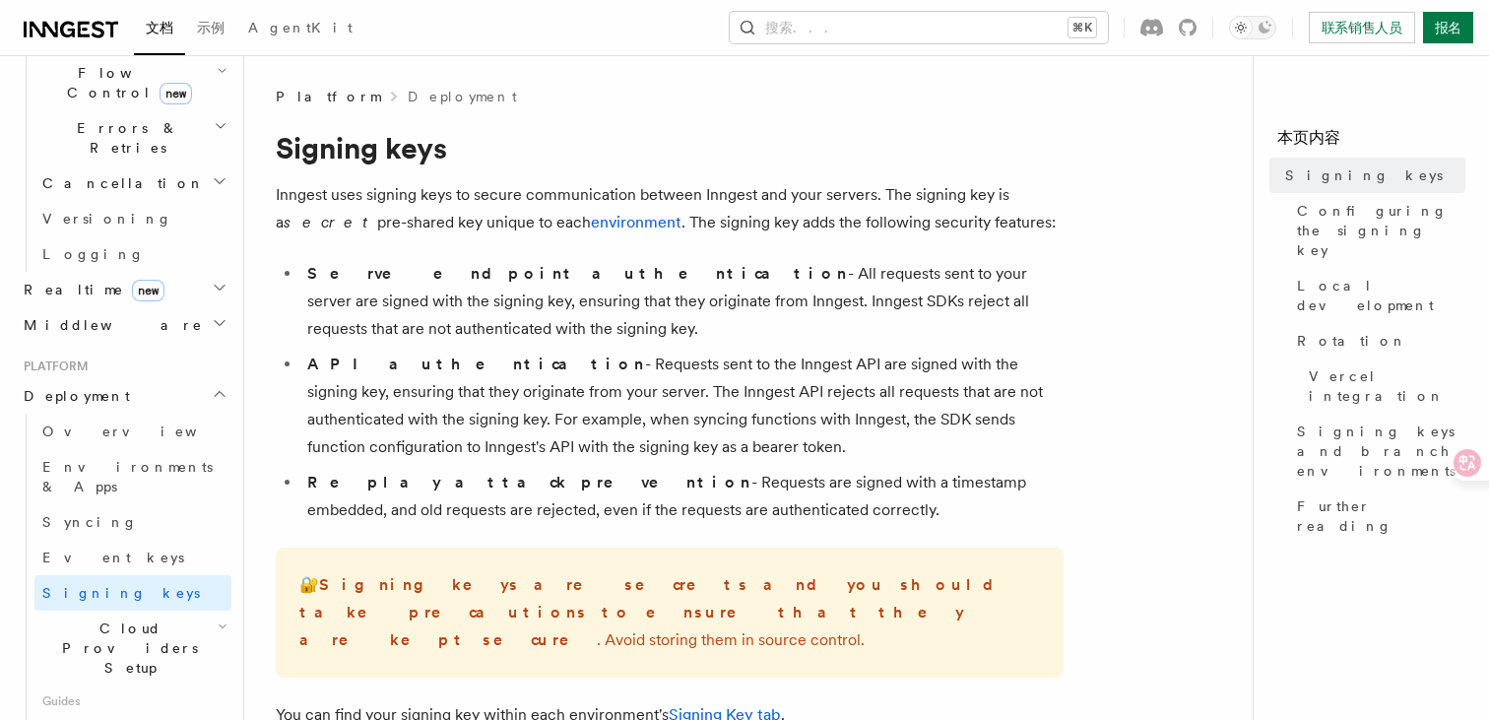
click at [597, 327] on li "Serve endpoint authentication - All requests sent to your server are signed wit…" at bounding box center [682, 301] width 762 height 83
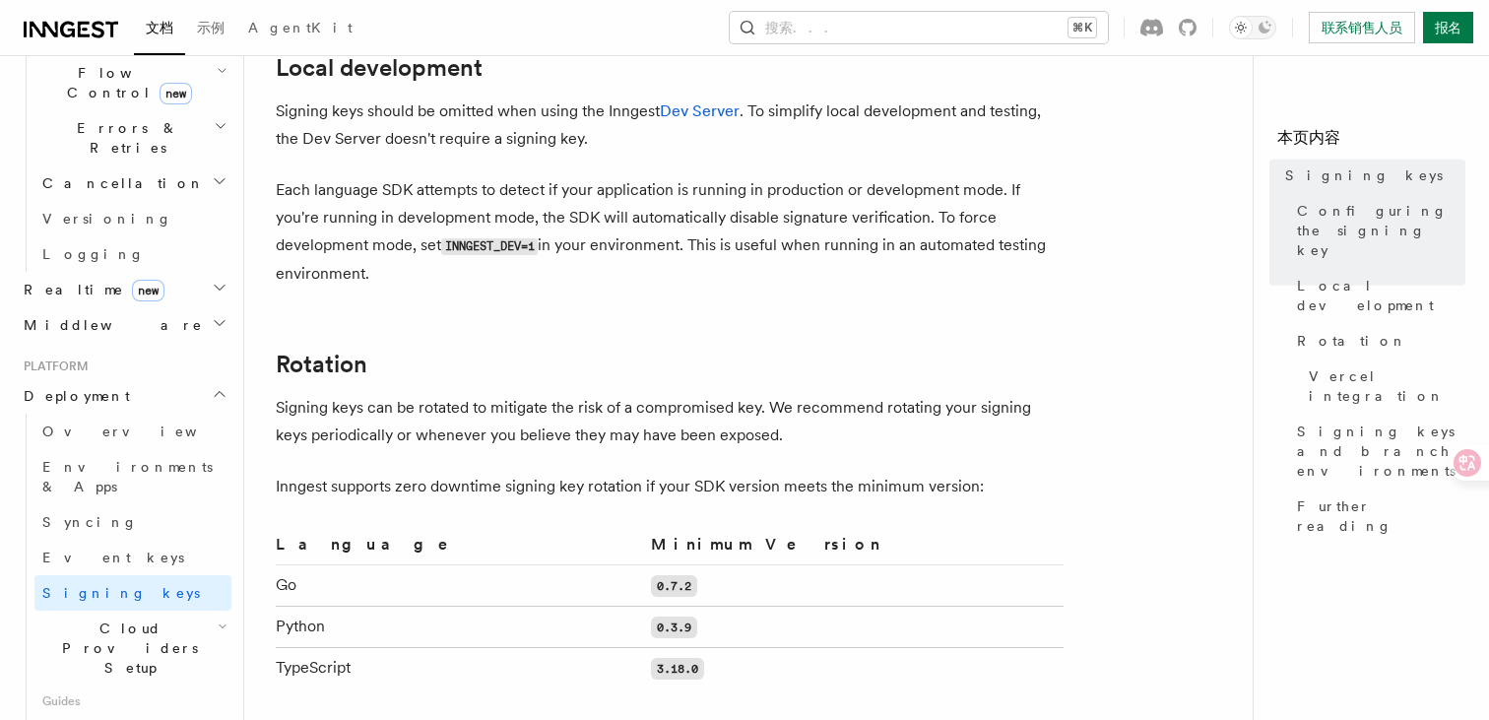
scroll to position [1318, 0]
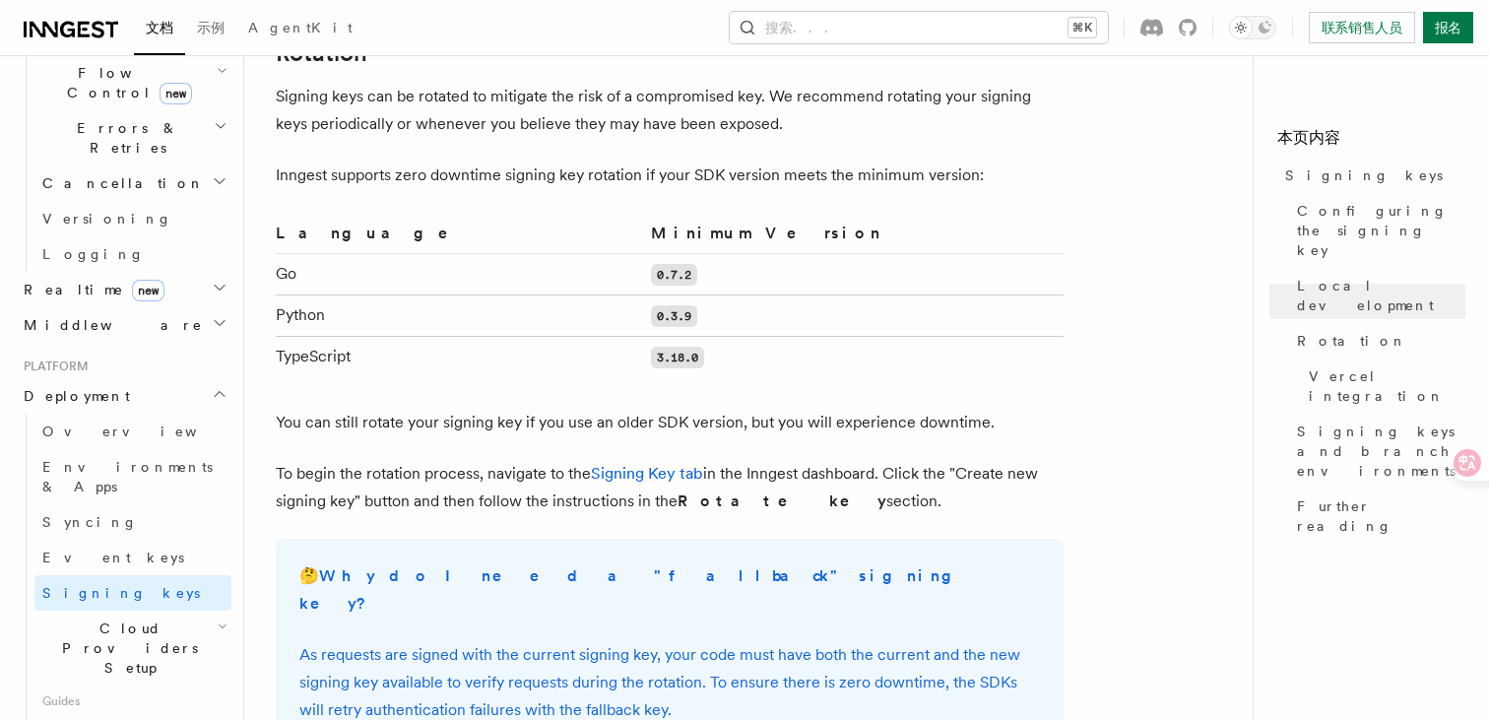
click at [155, 618] on span "Cloud Providers Setup" at bounding box center [125, 647] width 183 height 59
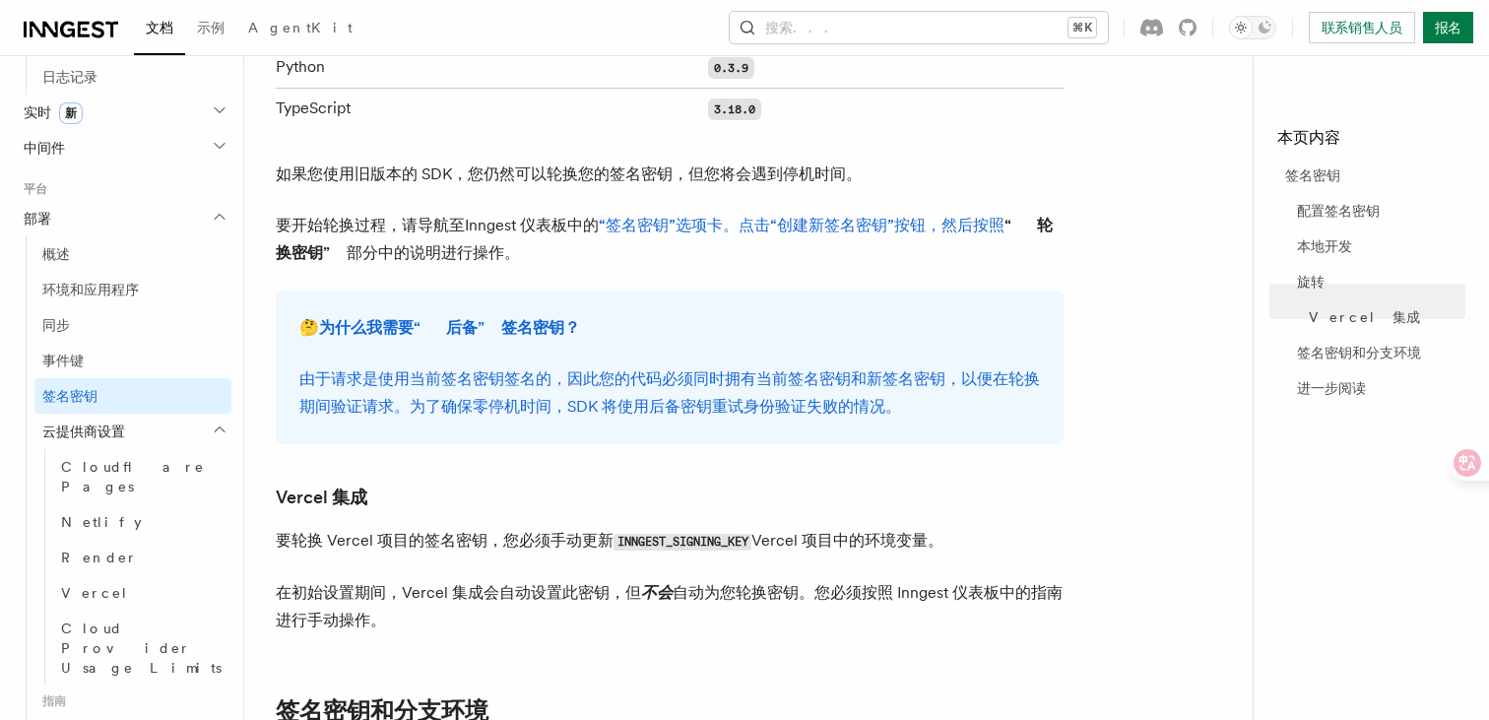
scroll to position [1098, 0]
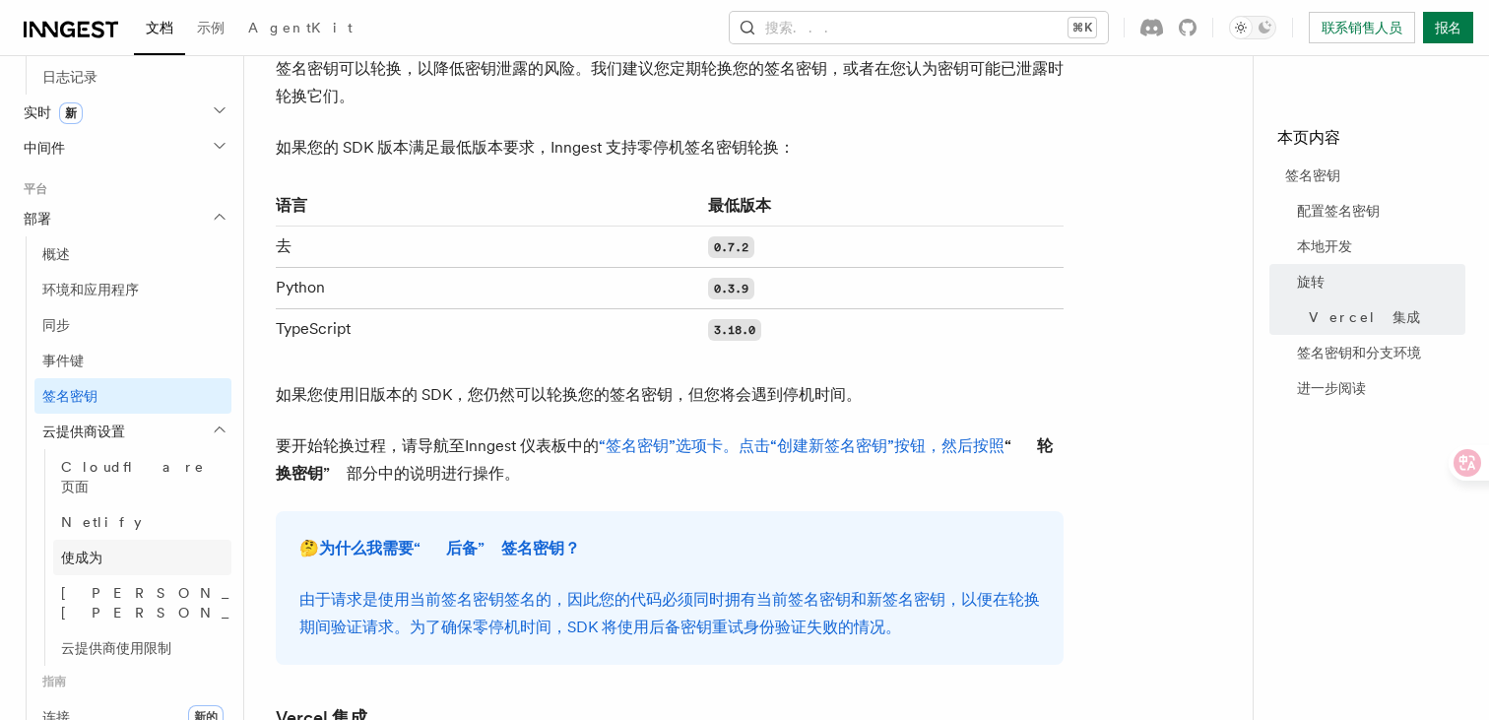
click at [140, 539] on link "使成为" at bounding box center [142, 556] width 178 height 35
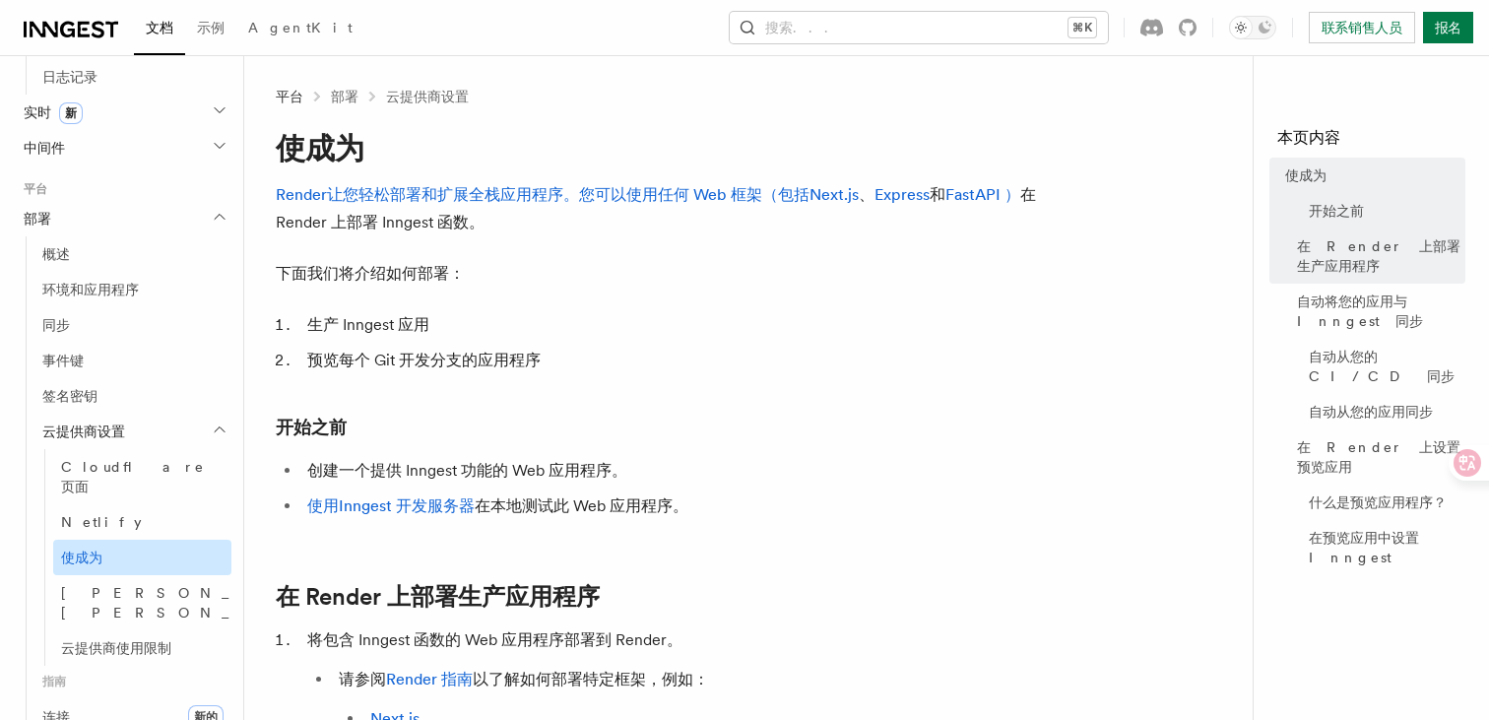
click at [140, 539] on link "使成为" at bounding box center [142, 556] width 178 height 35
click at [136, 517] on link "Netlify" at bounding box center [142, 521] width 178 height 35
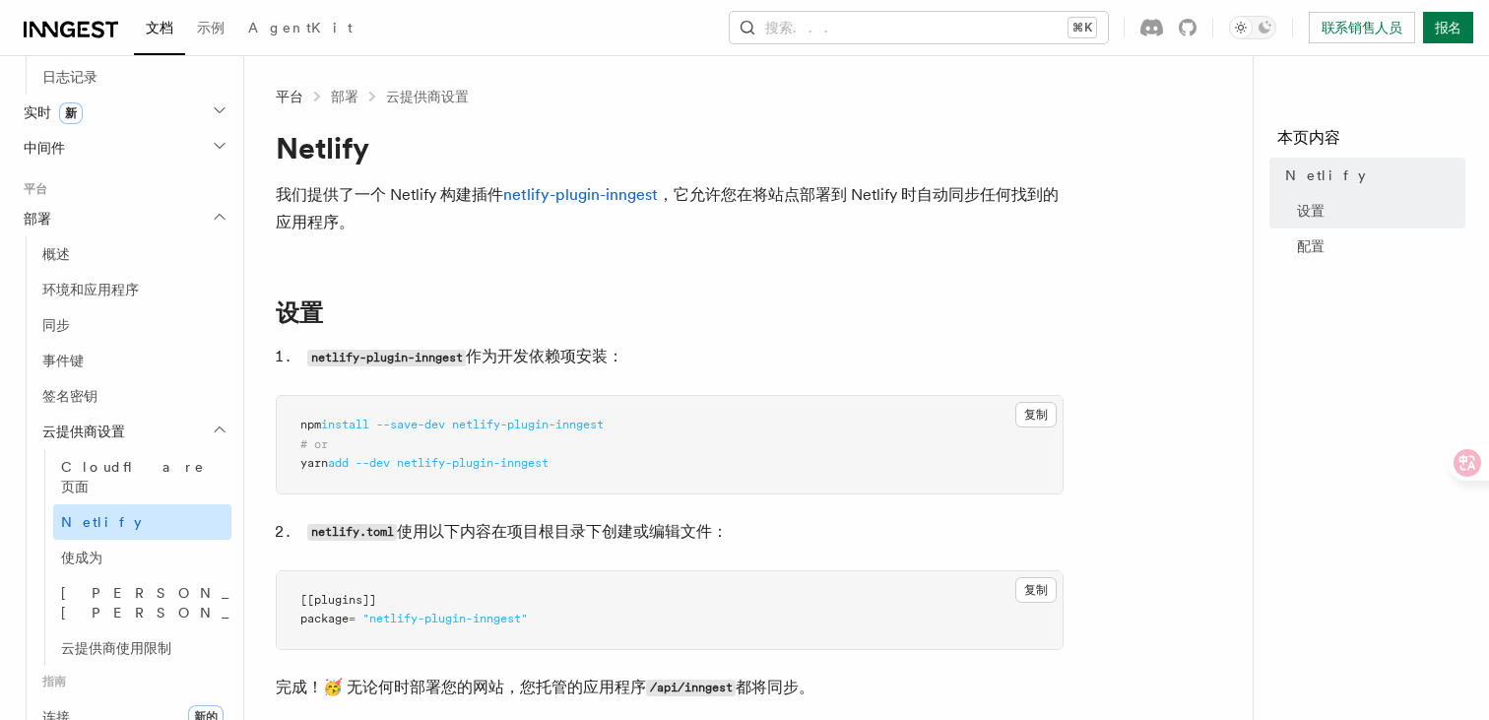
click at [132, 504] on link "Netlify" at bounding box center [142, 521] width 178 height 35
click at [142, 504] on link "Netlify" at bounding box center [142, 521] width 178 height 35
click at [140, 474] on font "Cloudflare 页面" at bounding box center [133, 476] width 144 height 35
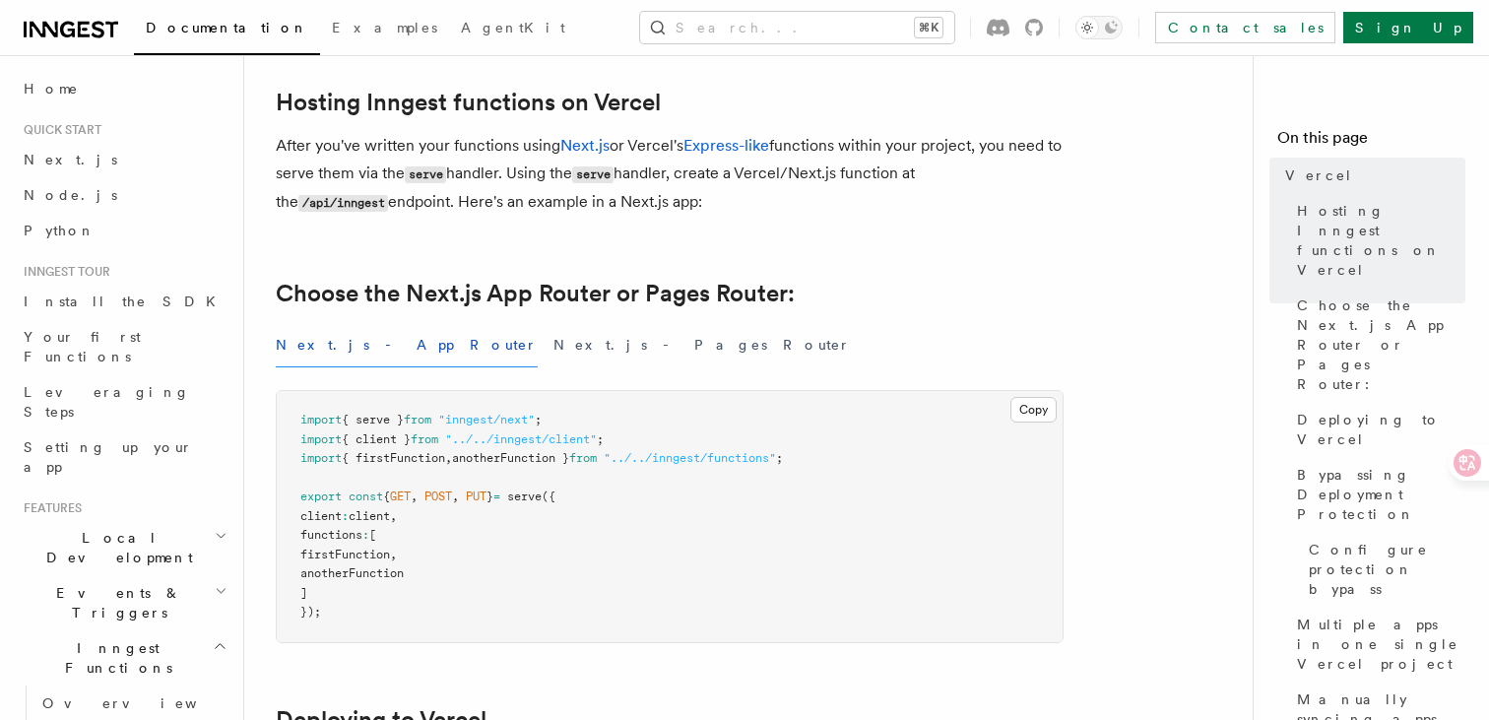
scroll to position [483, 0]
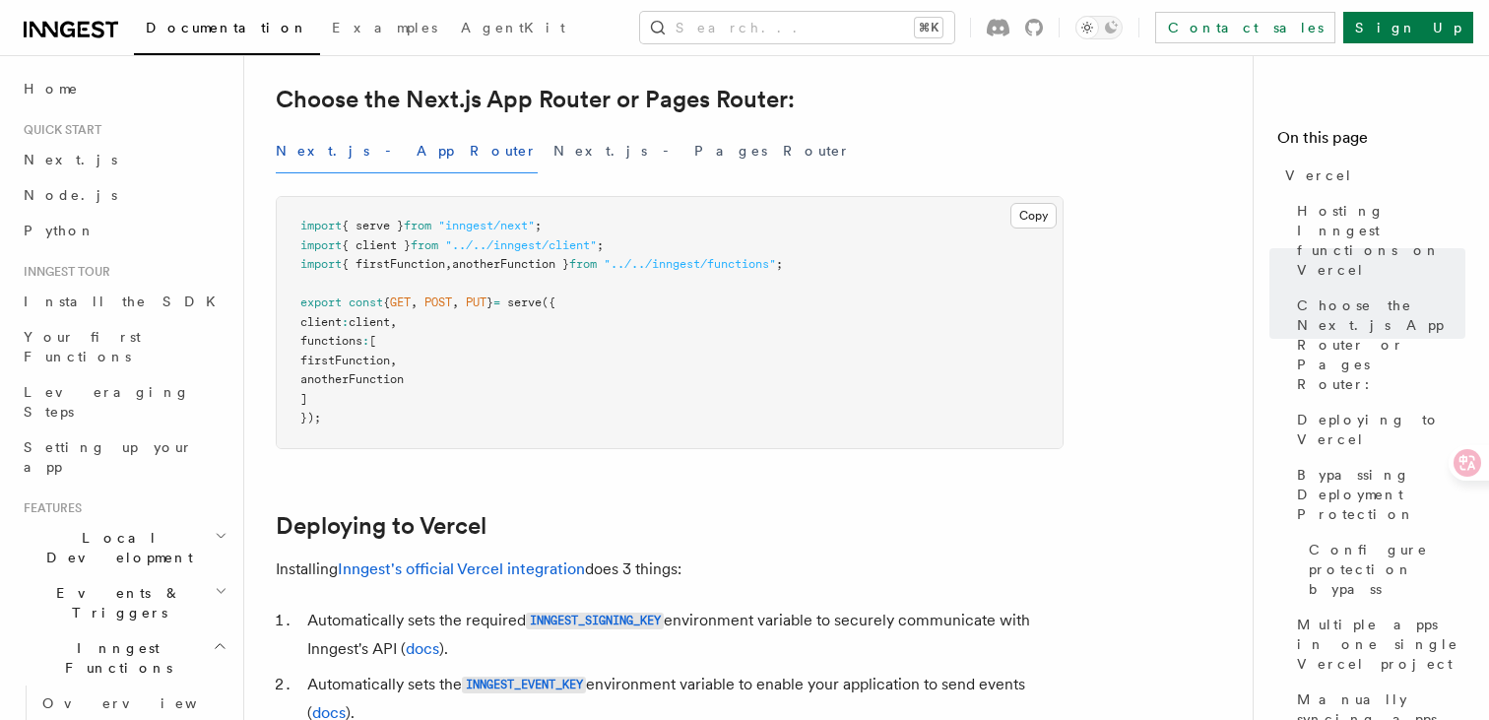
click at [345, 302] on span at bounding box center [345, 302] width 7 height 14
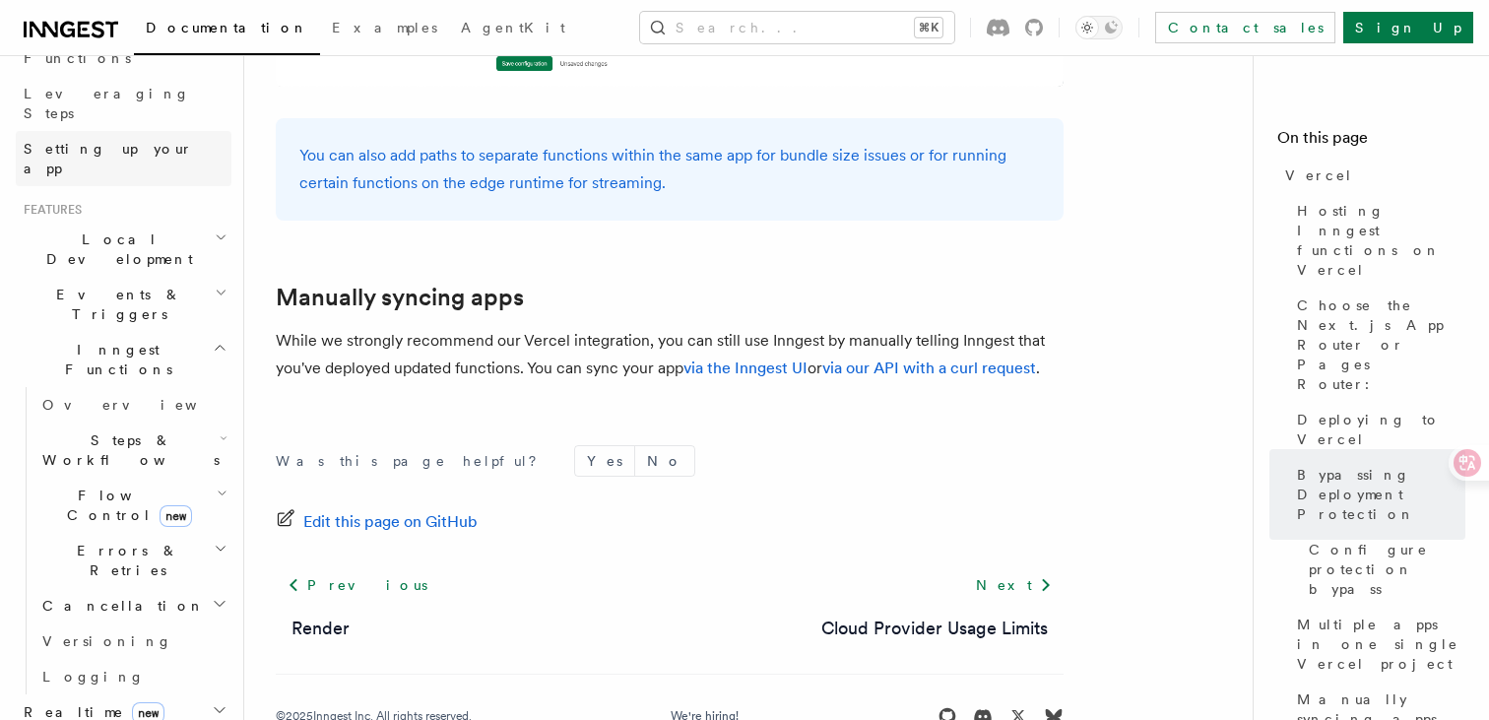
scroll to position [283, 0]
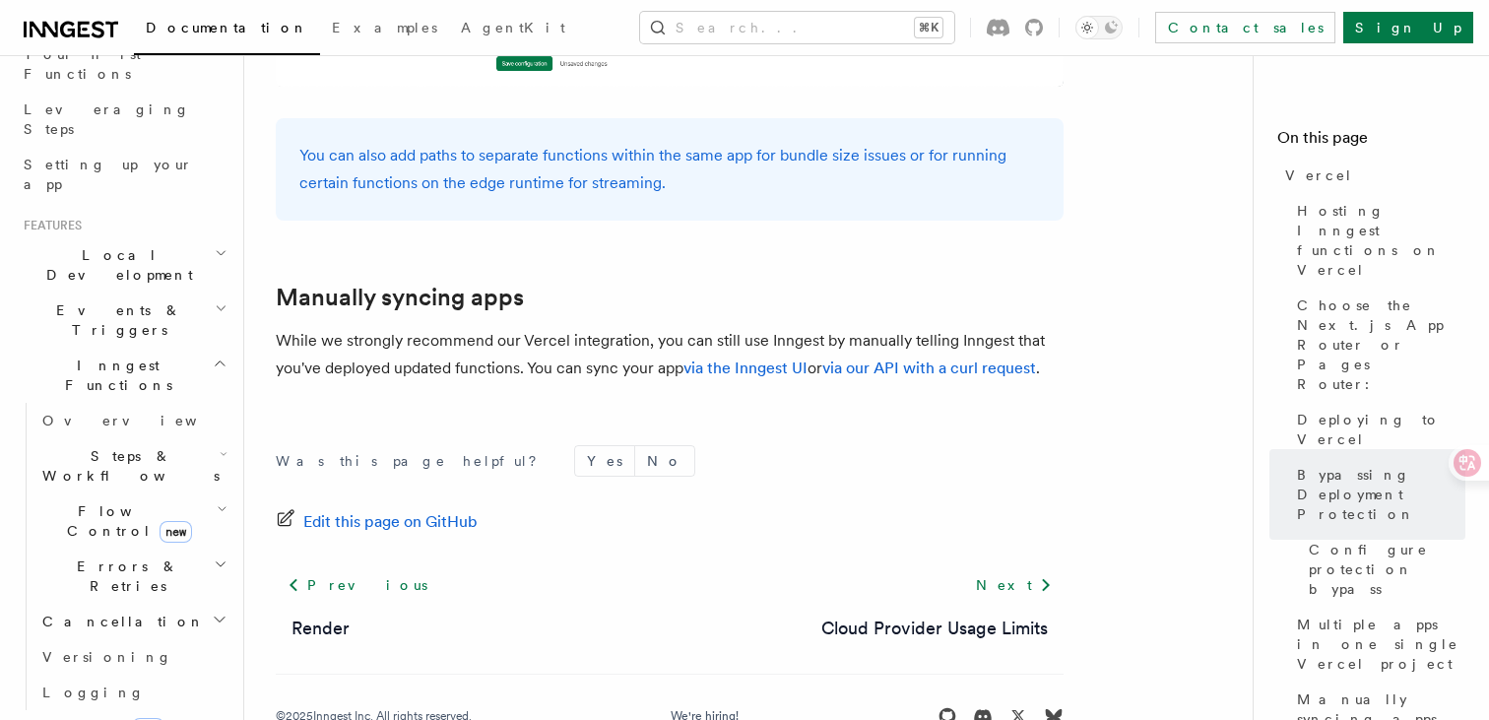
click at [153, 292] on h2 "Events & Triggers" at bounding box center [124, 319] width 216 height 55
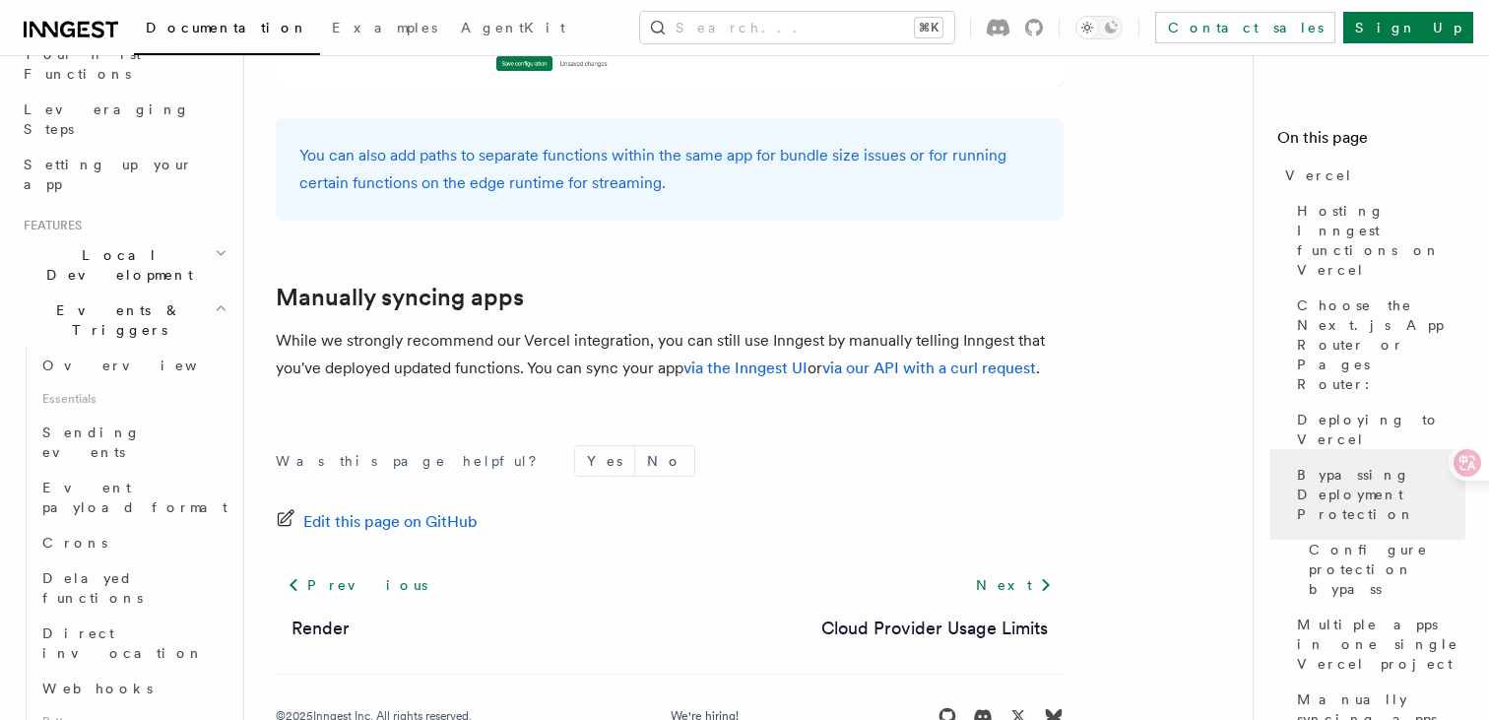
click at [147, 237] on h2 "Local Development" at bounding box center [124, 264] width 216 height 55
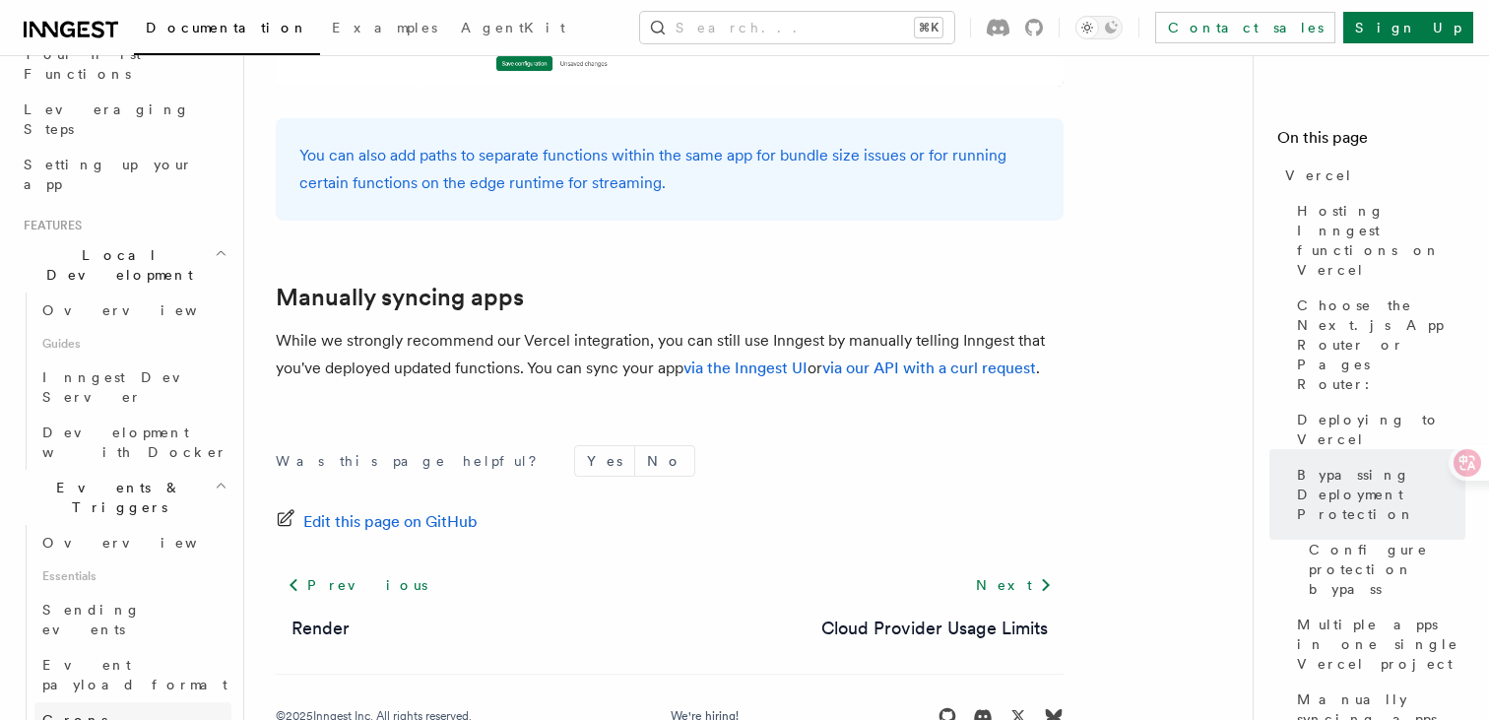
click at [124, 702] on link "Crons" at bounding box center [132, 719] width 197 height 35
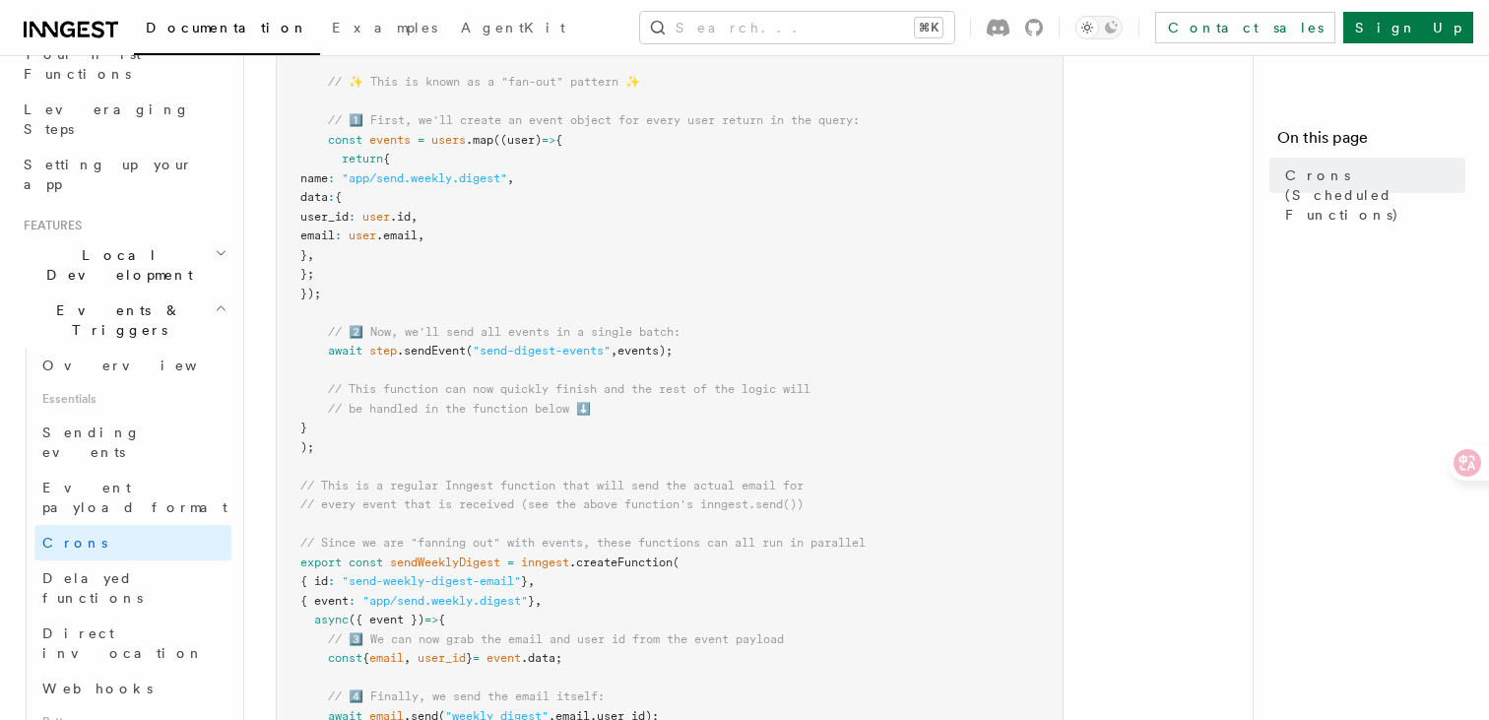
scroll to position [680, 0]
